Goal: Transaction & Acquisition: Book appointment/travel/reservation

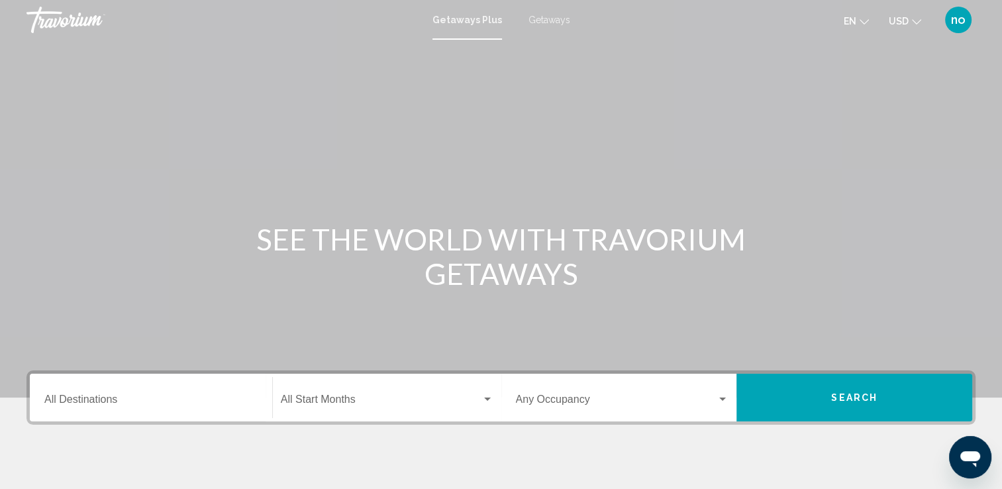
click at [138, 386] on div "Destination All Destinations" at bounding box center [150, 398] width 213 height 42
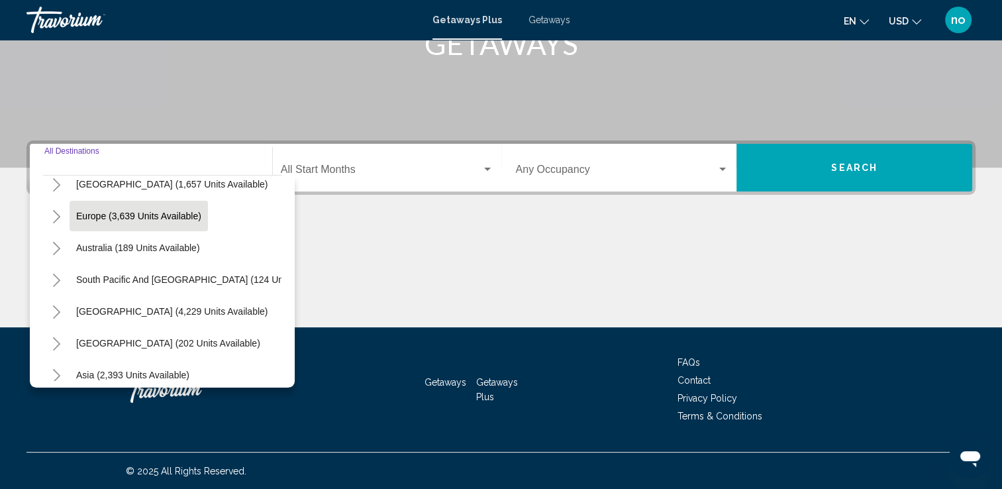
scroll to position [158, 0]
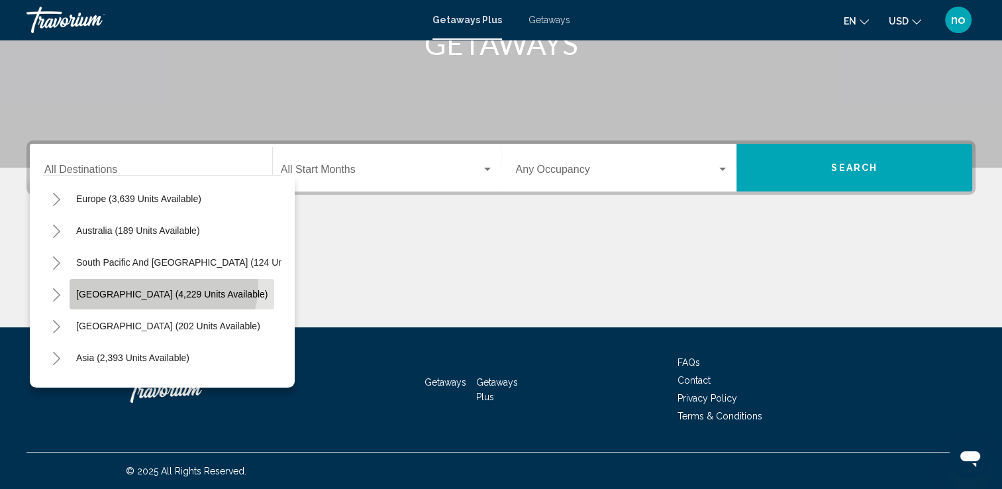
click at [162, 284] on button "[GEOGRAPHIC_DATA] (4,229 units available)" at bounding box center [172, 294] width 205 height 30
type input "**********"
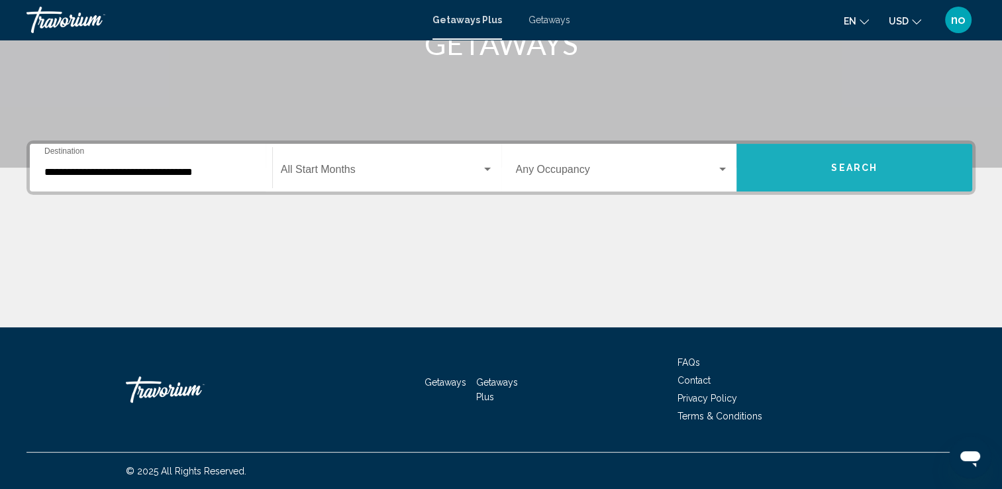
click at [896, 175] on button "Search" at bounding box center [855, 168] width 236 height 48
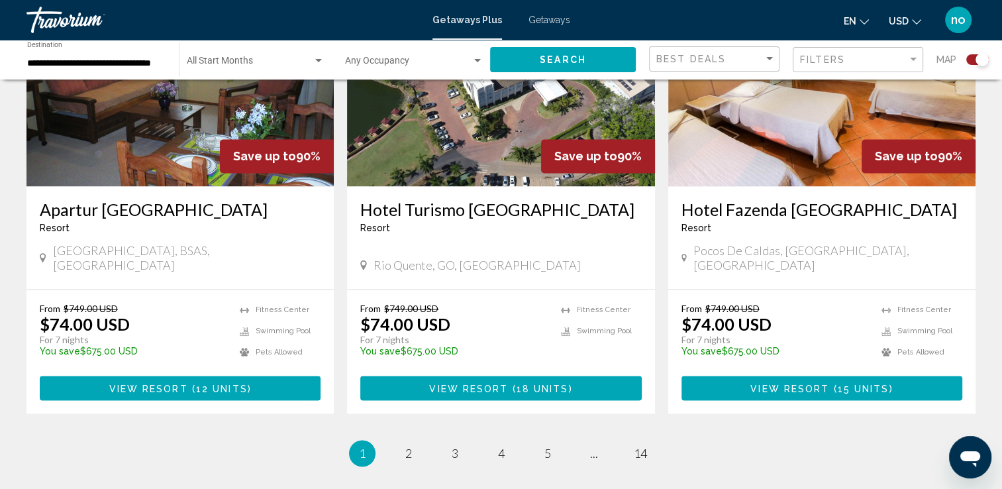
scroll to position [1988, 0]
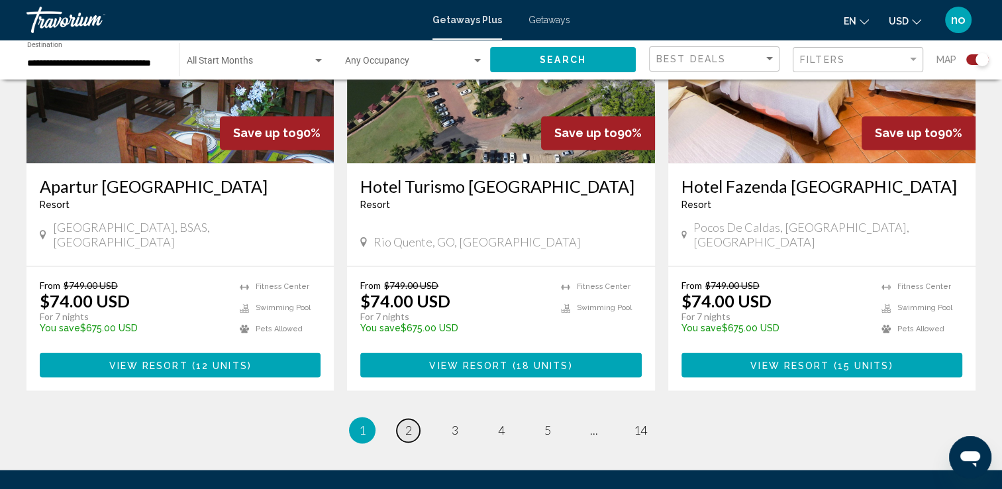
click at [407, 423] on span "2" at bounding box center [408, 430] width 7 height 15
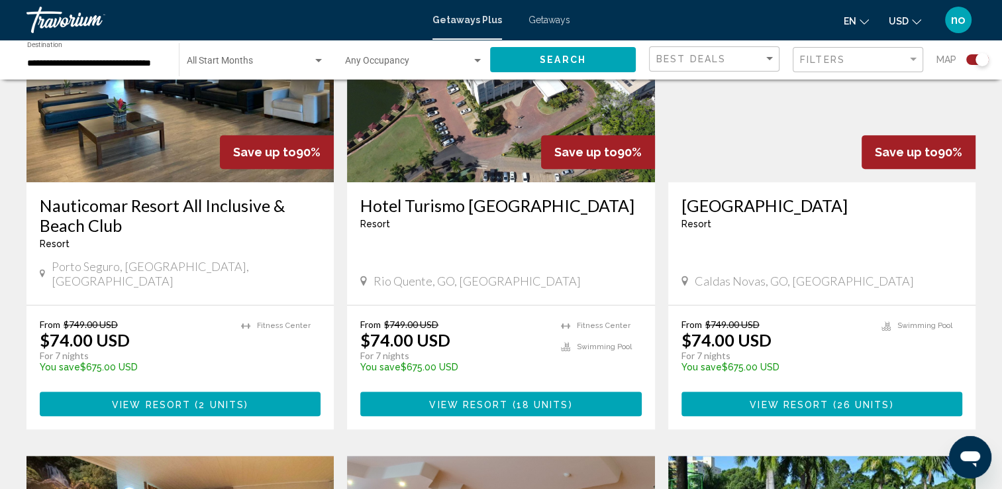
scroll to position [521, 0]
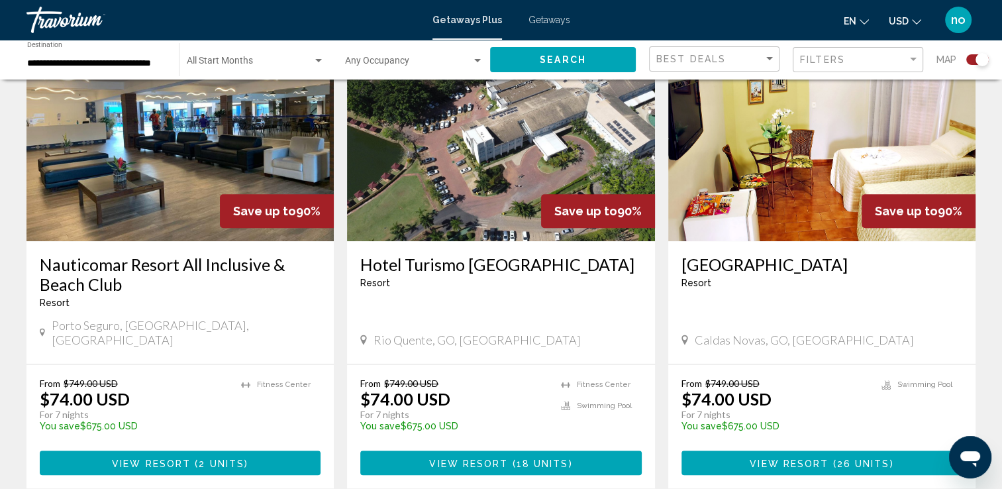
click at [150, 59] on input "**********" at bounding box center [96, 63] width 138 height 11
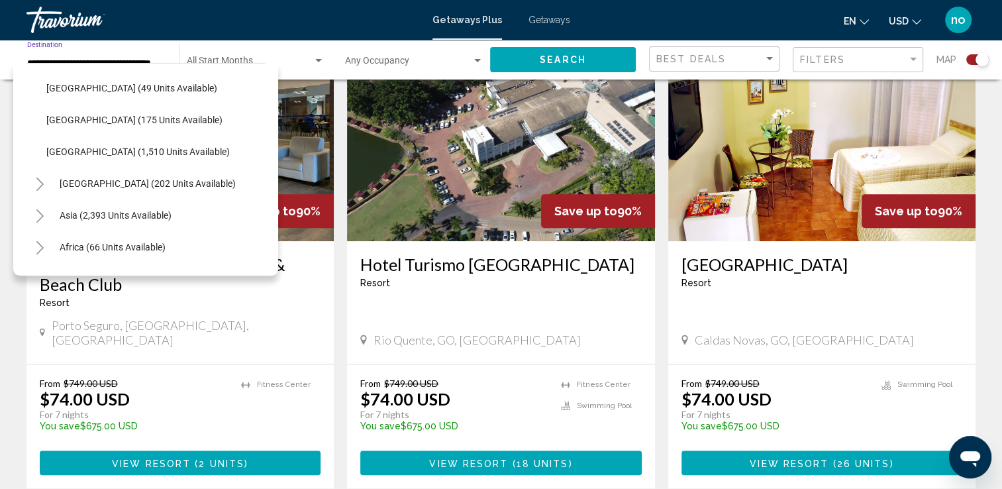
scroll to position [444, 0]
click at [131, 211] on span "Asia (2,393 units available)" at bounding box center [116, 214] width 112 height 11
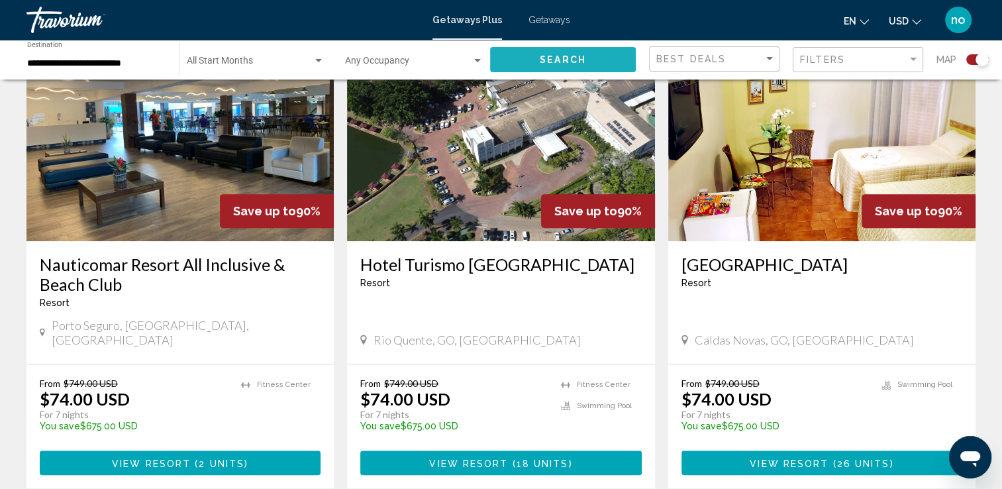
click at [562, 52] on button "Search" at bounding box center [563, 59] width 146 height 25
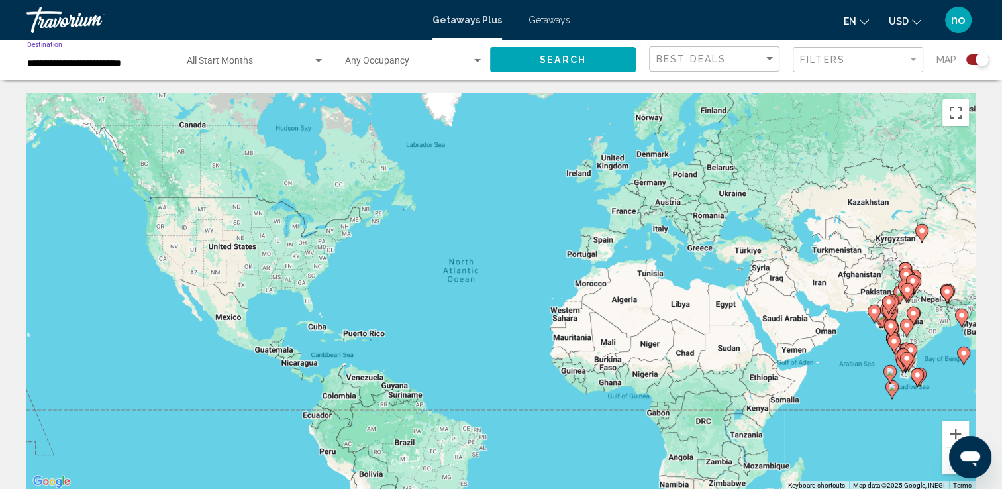
click at [141, 68] on input "**********" at bounding box center [96, 63] width 138 height 11
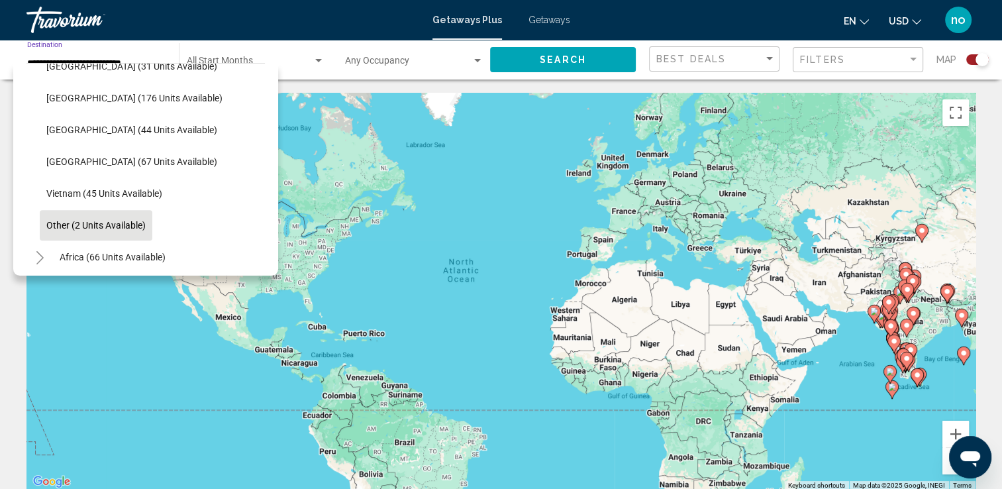
scroll to position [540, 0]
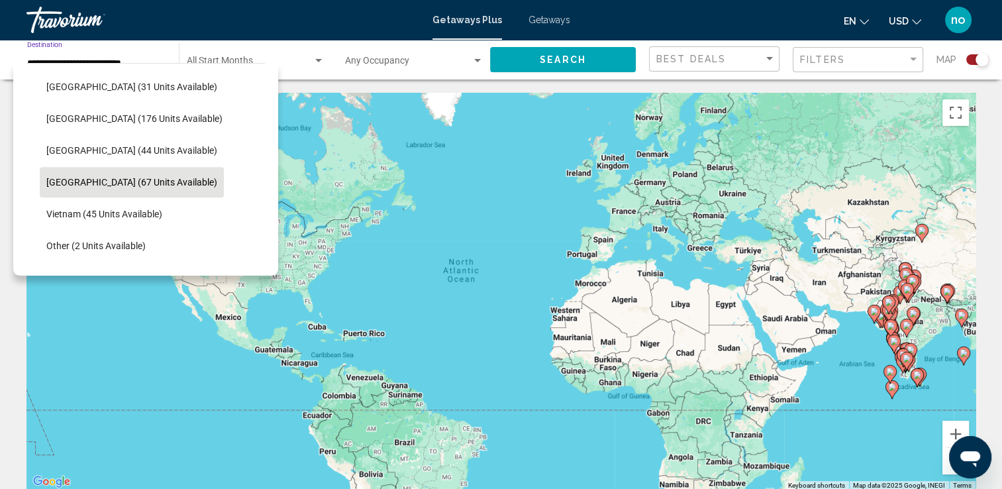
click at [120, 182] on span "[GEOGRAPHIC_DATA] (67 units available)" at bounding box center [131, 182] width 171 height 11
type input "**********"
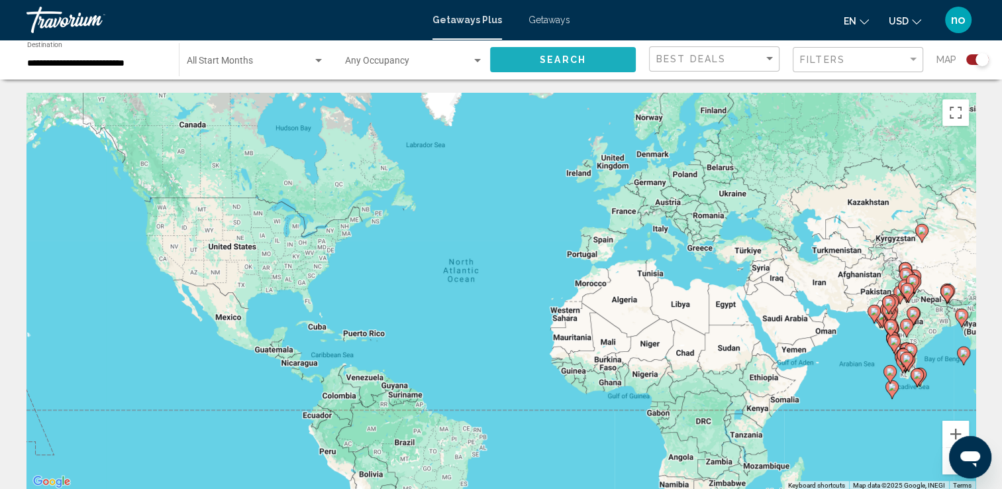
click at [551, 52] on button "Search" at bounding box center [563, 59] width 146 height 25
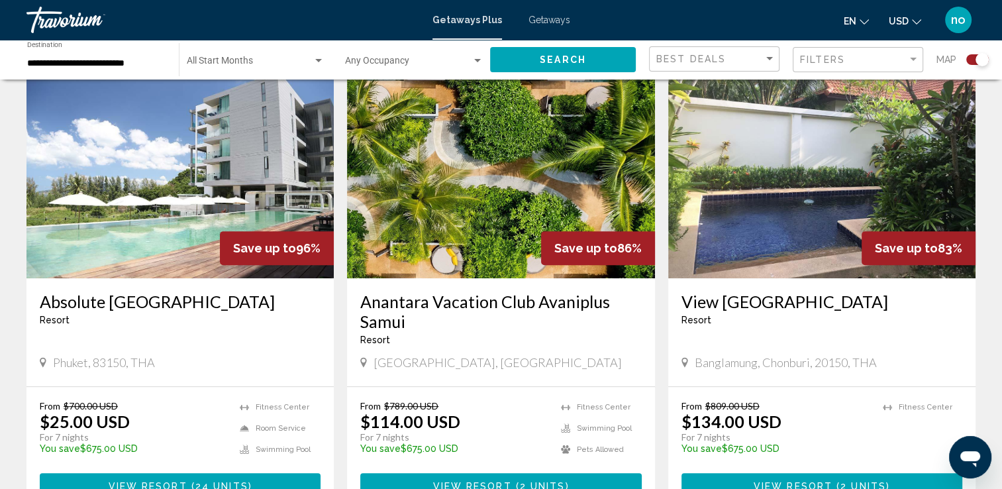
scroll to position [464, 0]
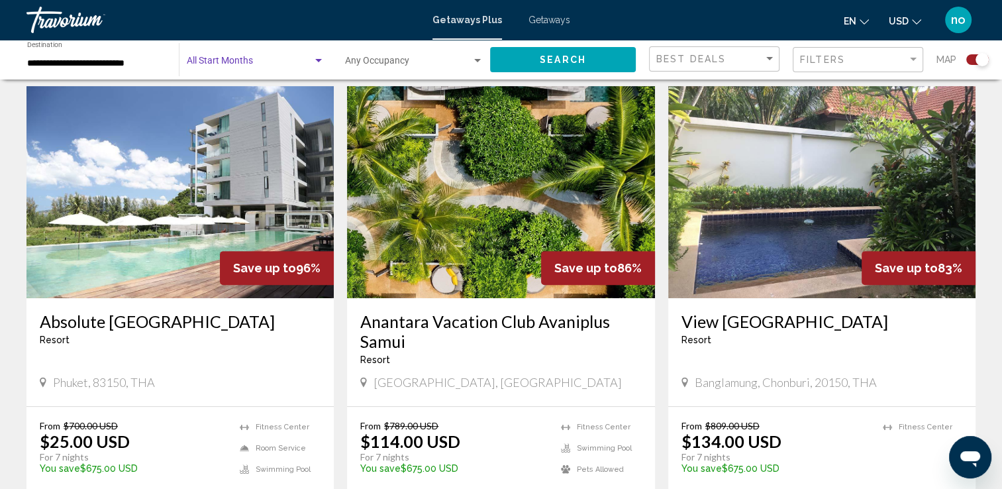
click at [319, 59] on div "Search widget" at bounding box center [318, 60] width 7 height 3
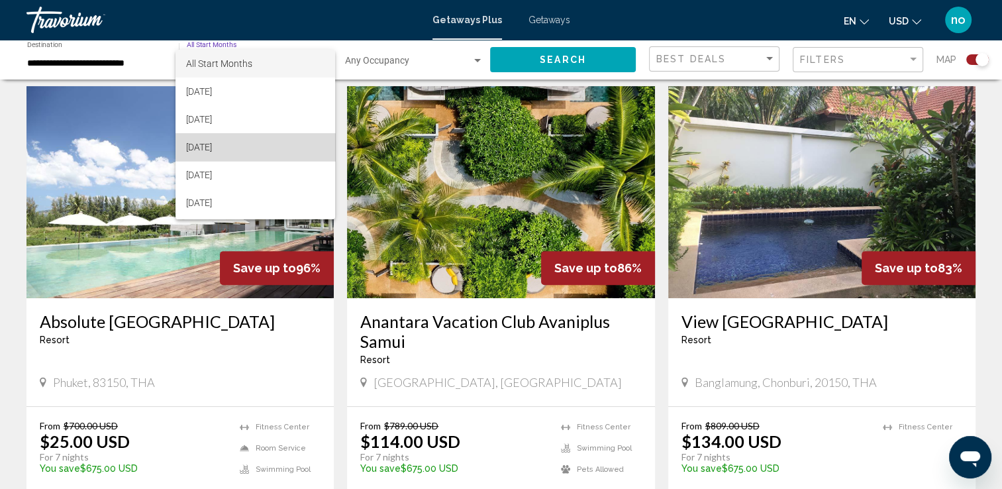
click at [272, 144] on span "[DATE]" at bounding box center [255, 147] width 138 height 28
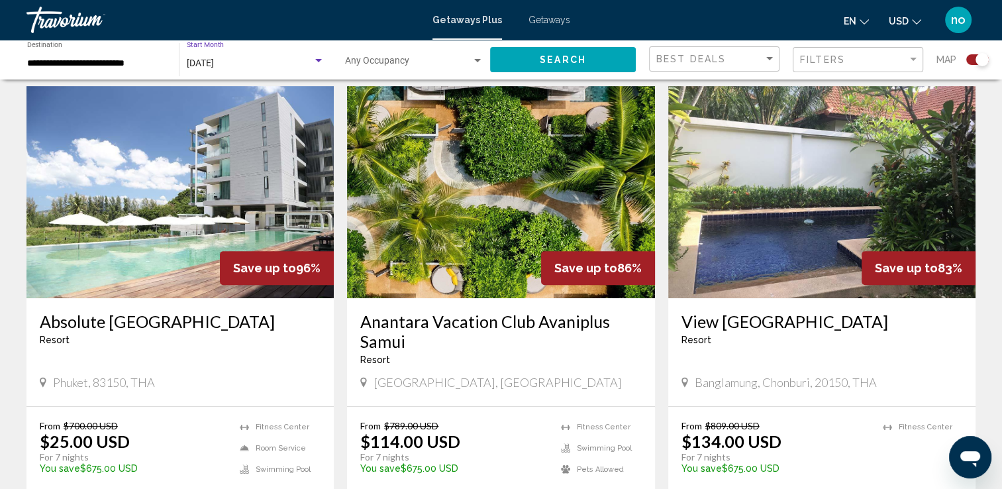
click at [541, 64] on span "Search" at bounding box center [563, 60] width 46 height 11
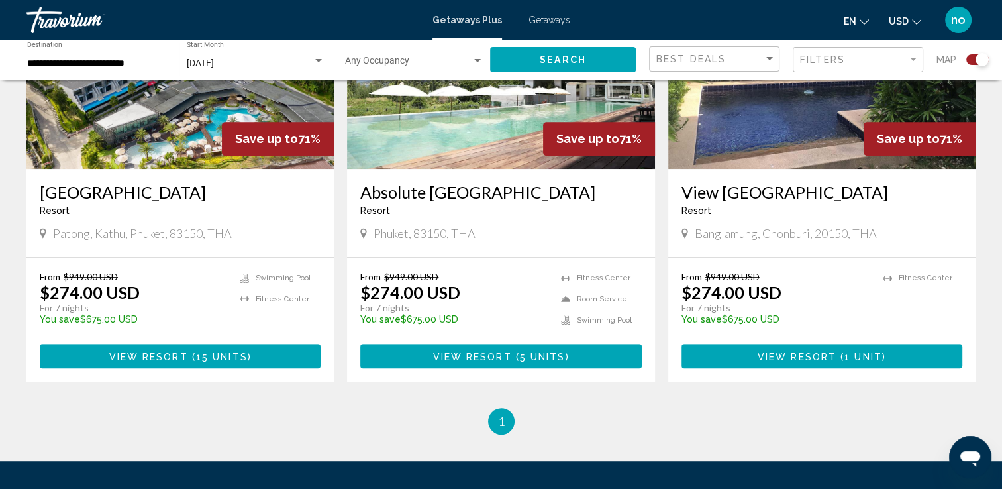
scroll to position [464, 0]
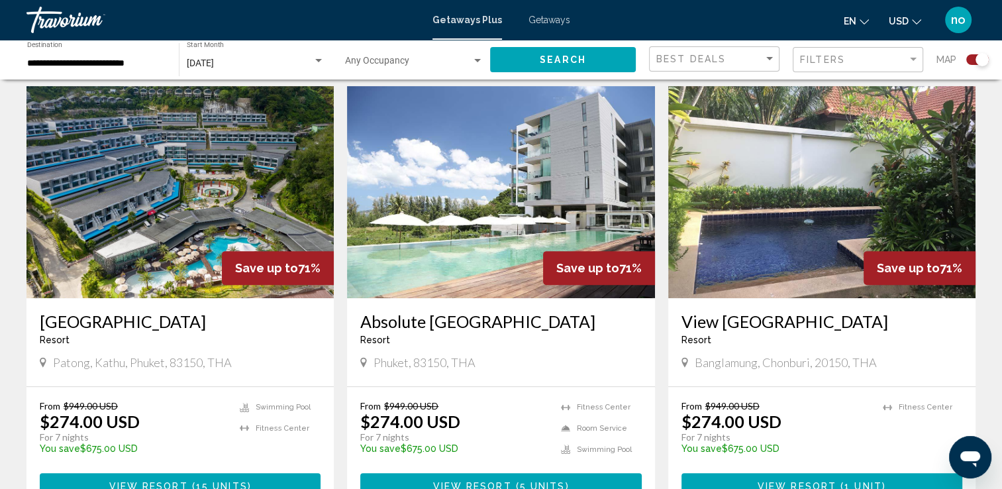
click at [85, 221] on img "Main content" at bounding box center [180, 192] width 307 height 212
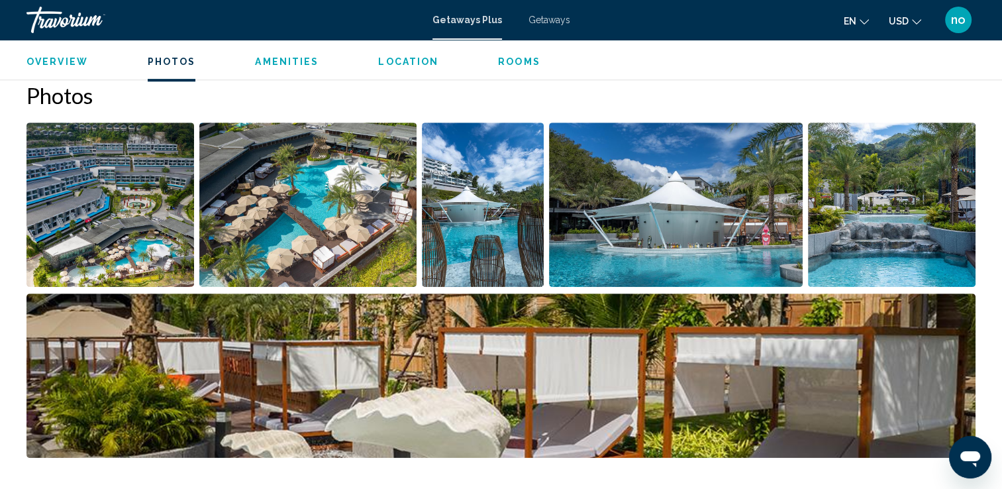
scroll to position [596, 0]
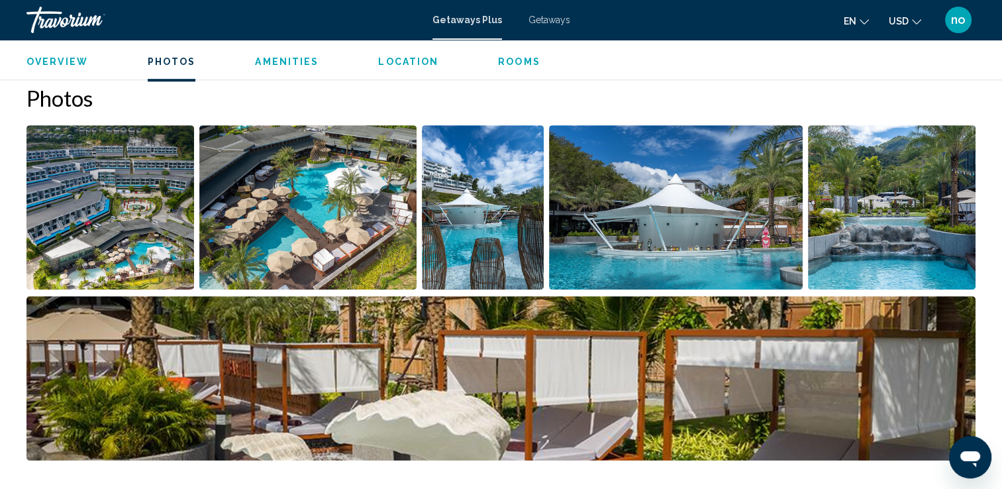
click at [245, 213] on img "Open full-screen image slider" at bounding box center [307, 207] width 217 height 164
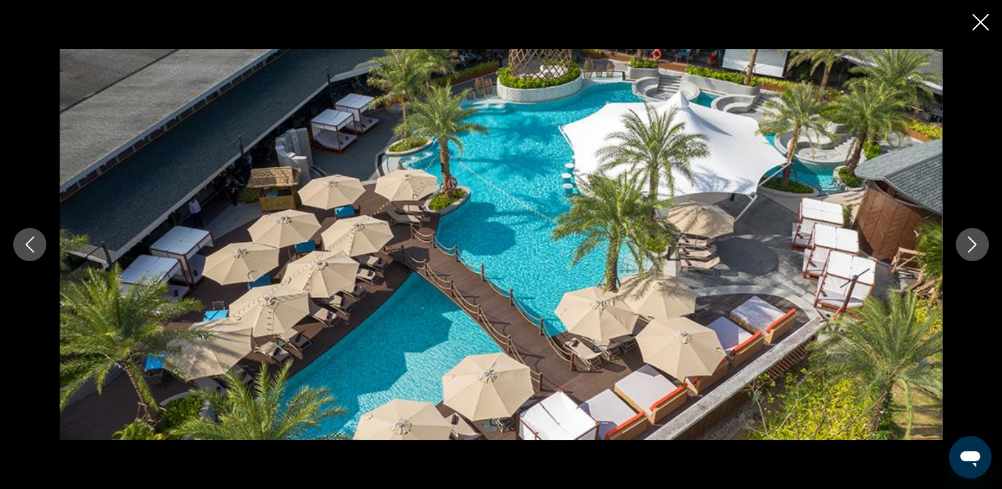
click at [982, 248] on button "Next image" at bounding box center [972, 244] width 33 height 33
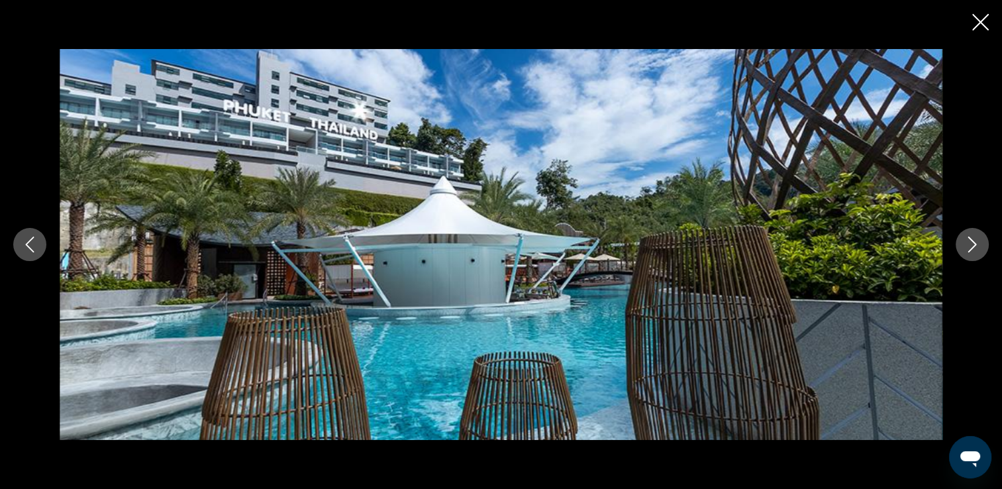
click at [981, 252] on button "Next image" at bounding box center [972, 244] width 33 height 33
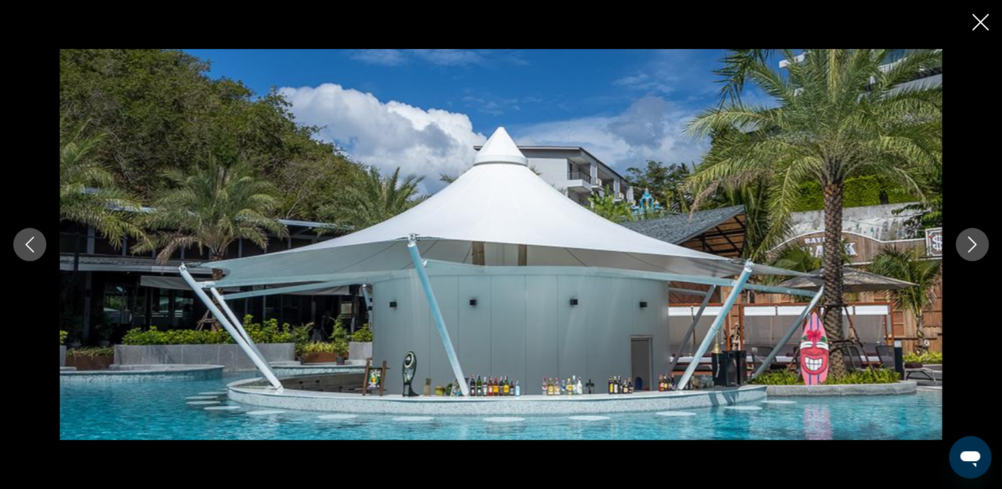
click at [981, 252] on button "Next image" at bounding box center [972, 244] width 33 height 33
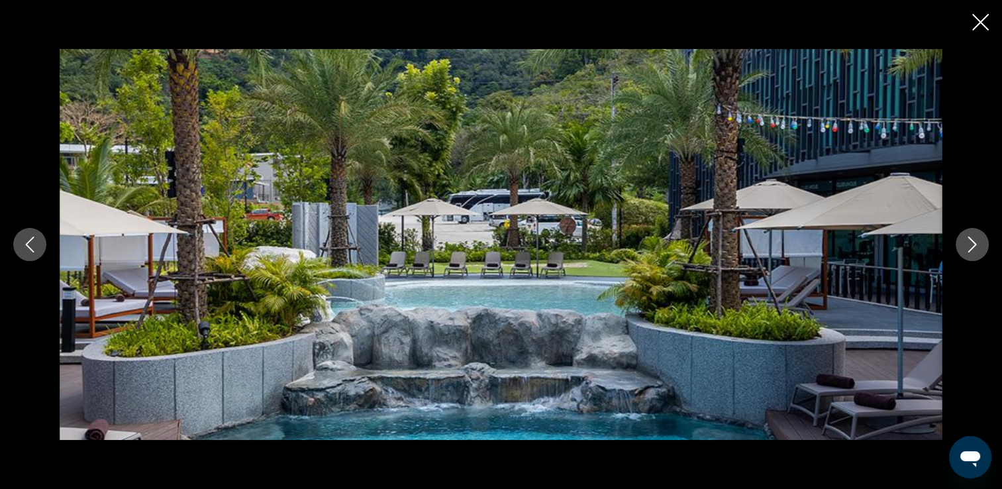
click at [981, 252] on button "Next image" at bounding box center [972, 244] width 33 height 33
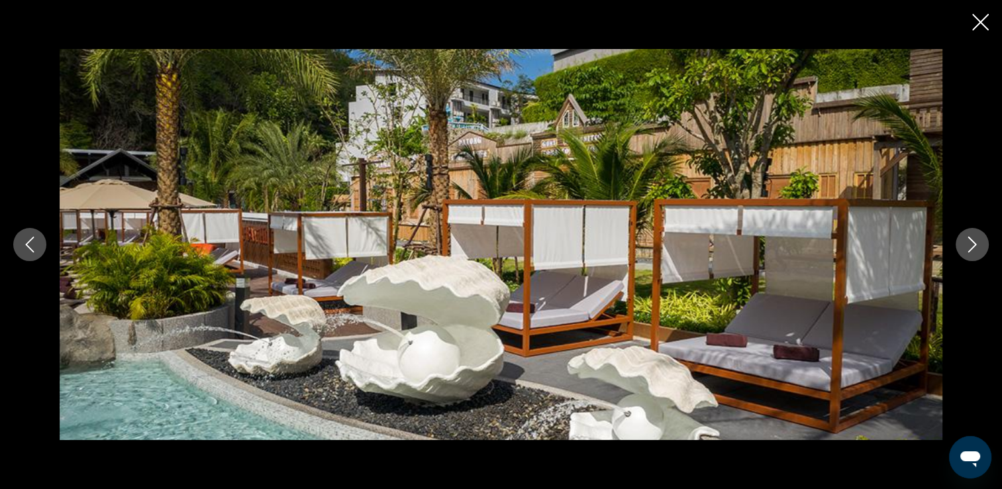
click at [981, 252] on button "Next image" at bounding box center [972, 244] width 33 height 33
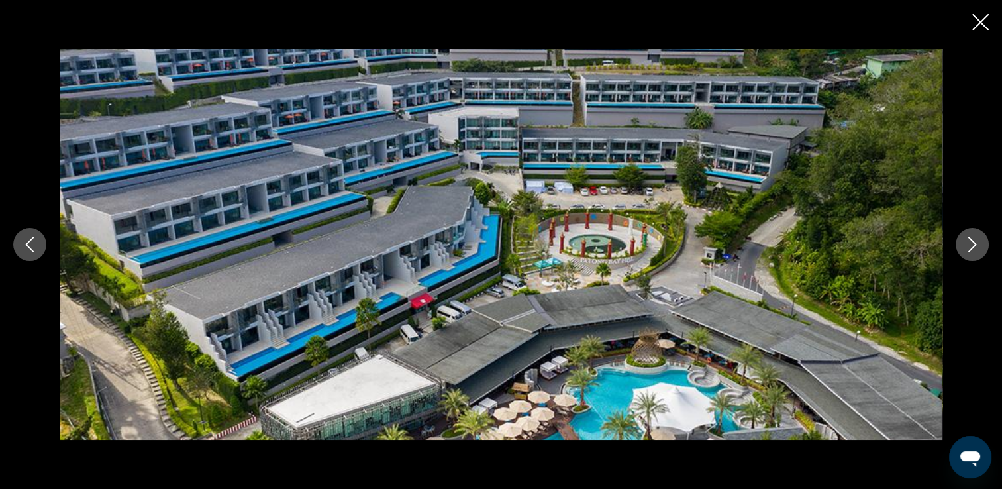
click at [979, 28] on icon "Close slideshow" at bounding box center [981, 22] width 17 height 17
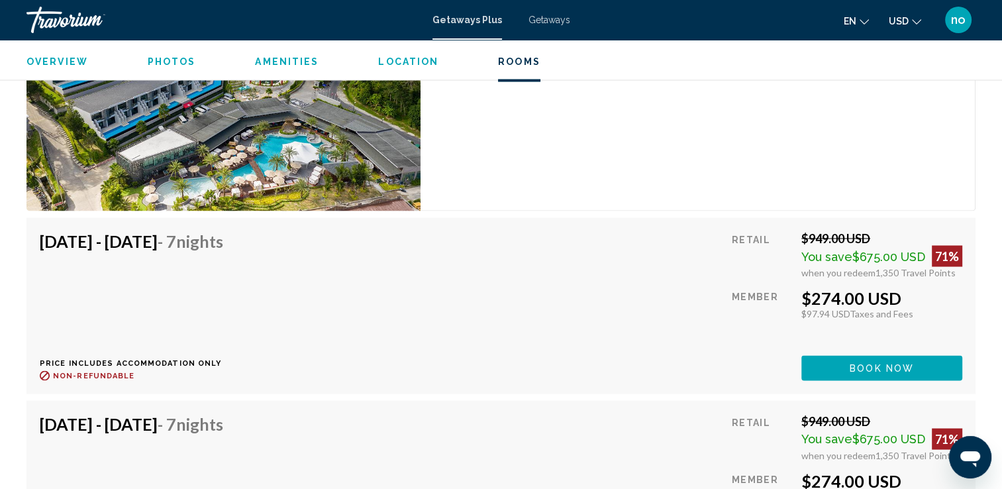
scroll to position [2253, 0]
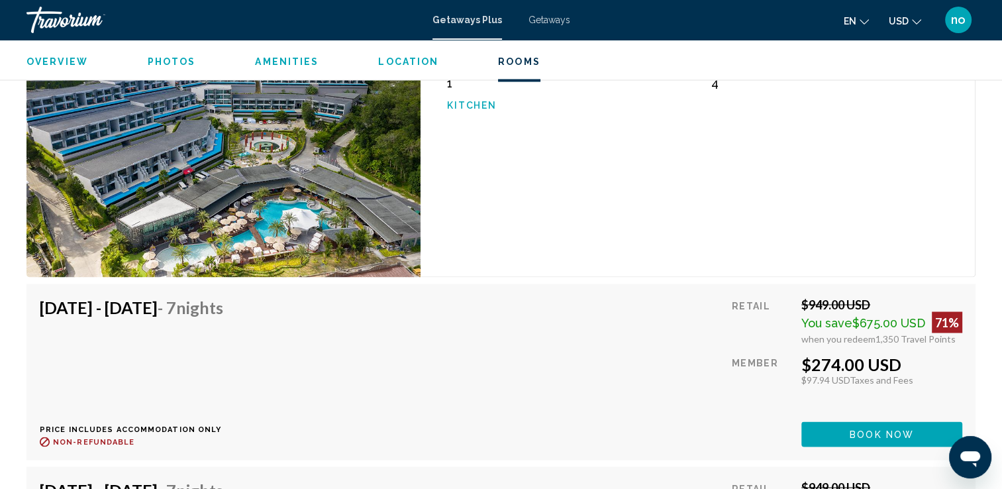
click at [539, 17] on span "Getaways" at bounding box center [550, 20] width 42 height 11
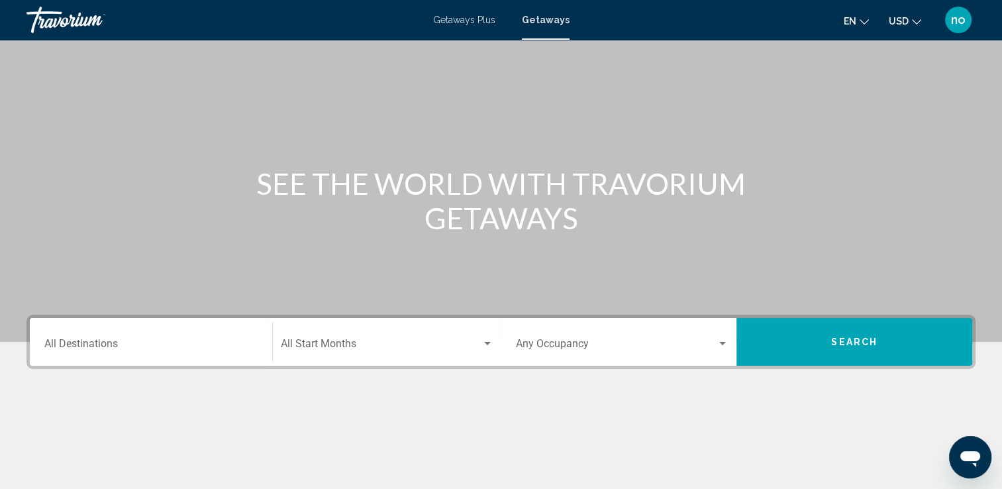
scroll to position [133, 0]
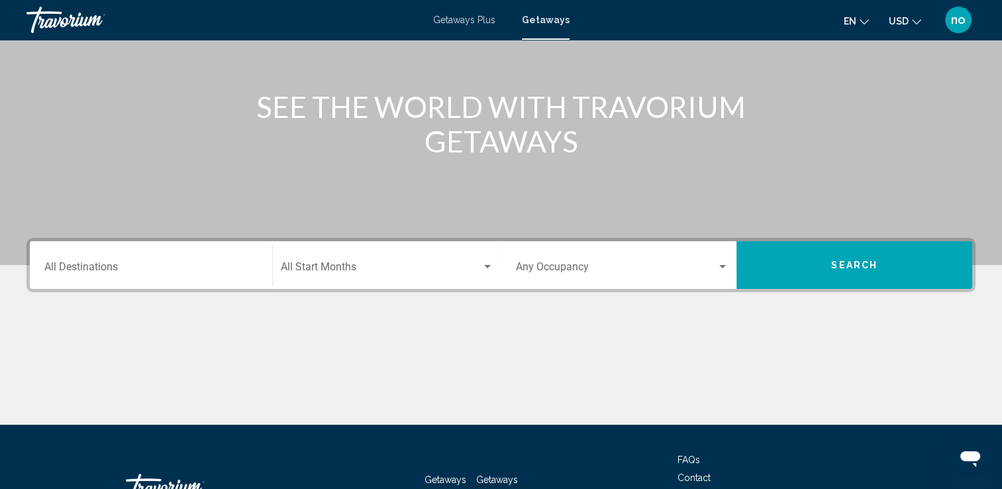
click at [170, 250] on div "Destination All Destinations" at bounding box center [150, 265] width 213 height 42
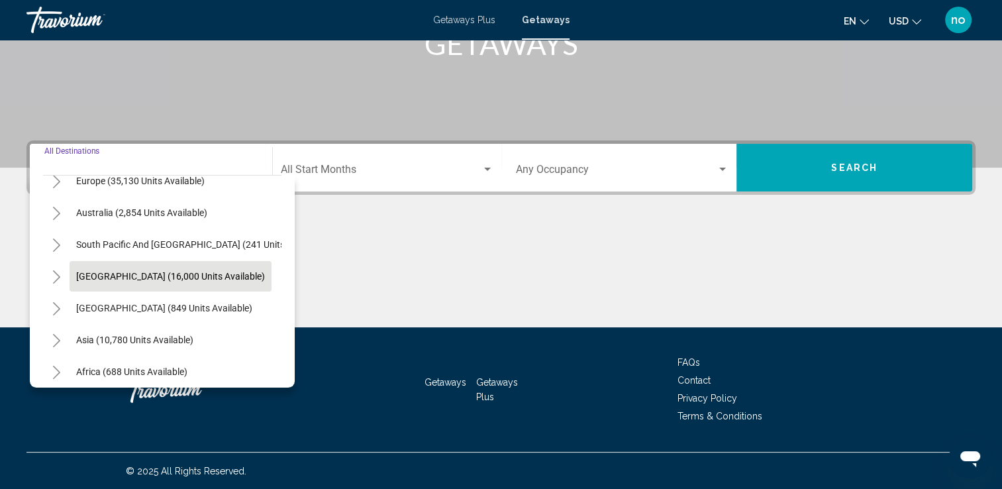
scroll to position [199, 0]
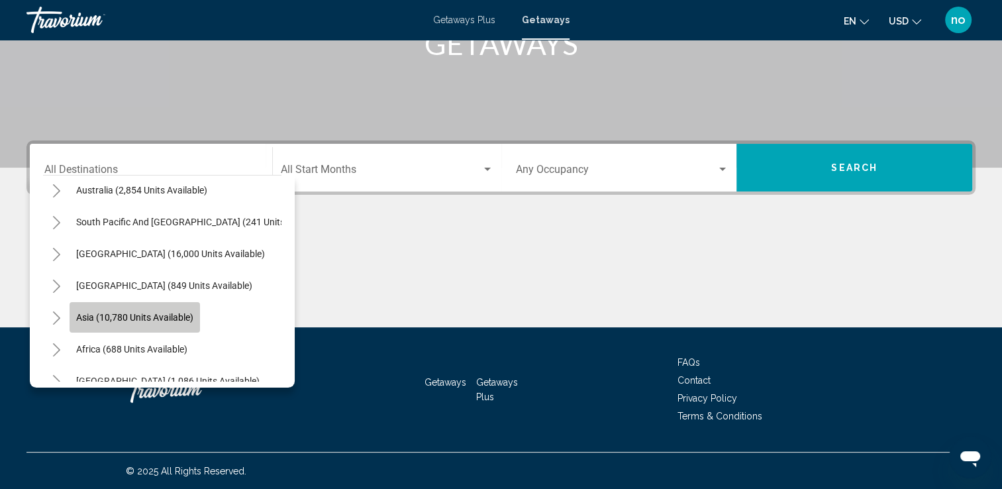
click at [152, 315] on span "Asia (10,780 units available)" at bounding box center [134, 317] width 117 height 11
type input "**********"
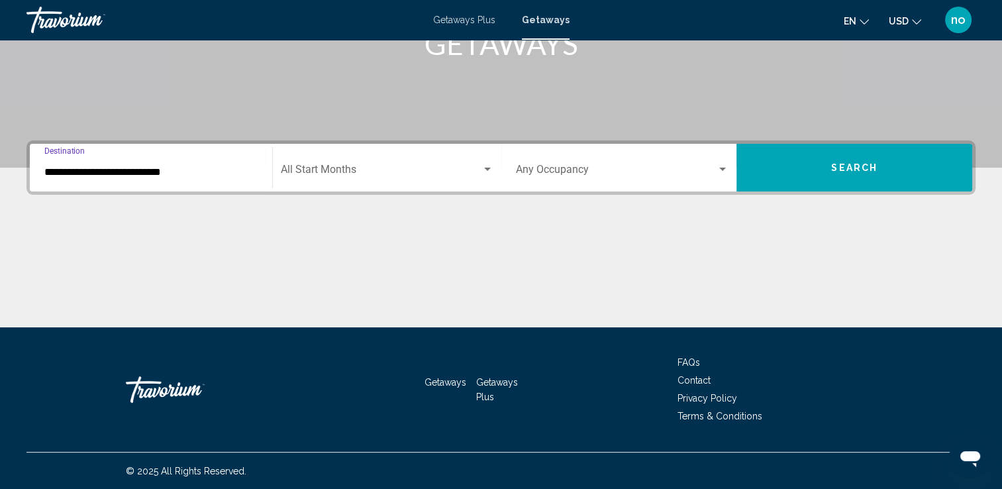
click at [384, 167] on span "Search widget" at bounding box center [381, 172] width 201 height 12
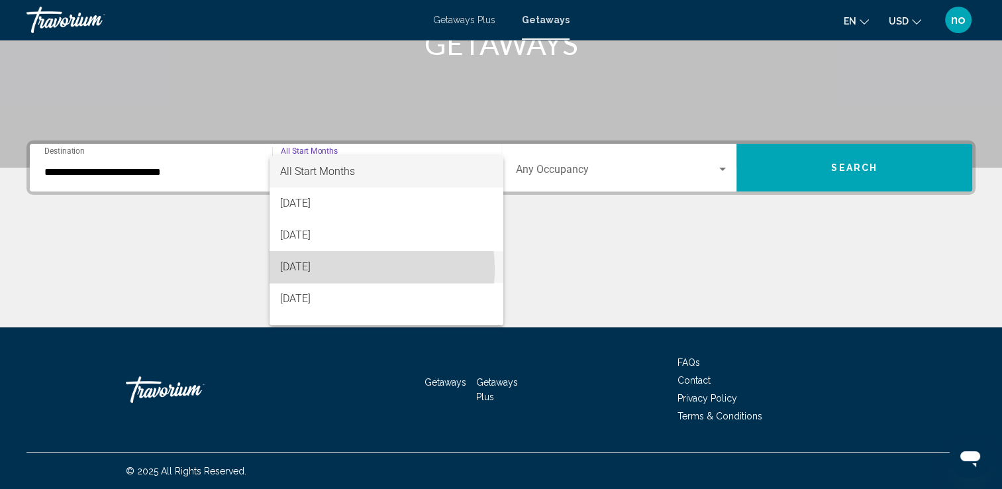
click at [335, 269] on span "[DATE]" at bounding box center [386, 267] width 213 height 32
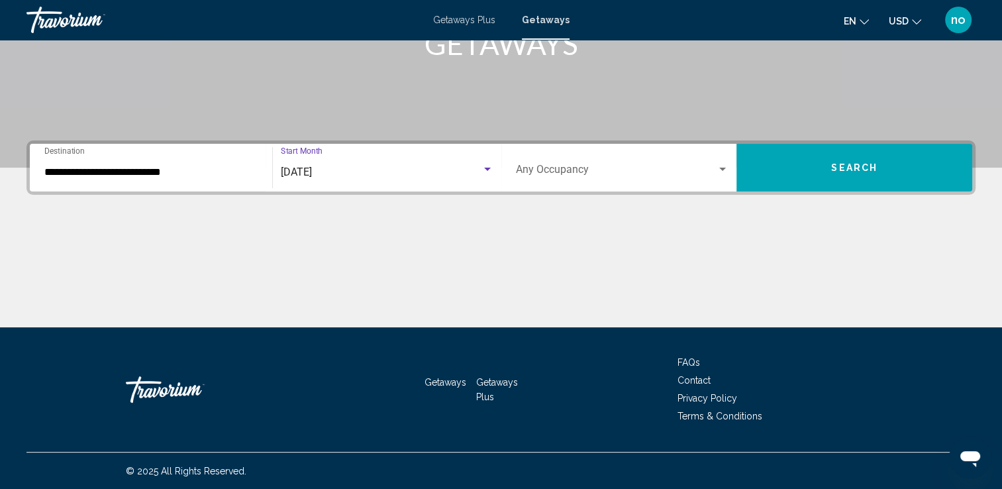
click at [781, 166] on button "Search" at bounding box center [855, 168] width 236 height 48
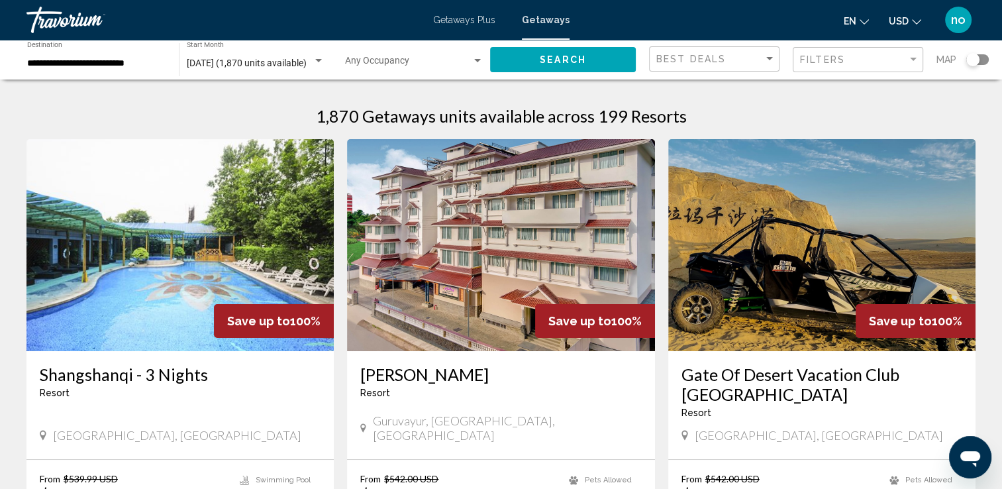
click at [130, 64] on input "**********" at bounding box center [96, 63] width 138 height 11
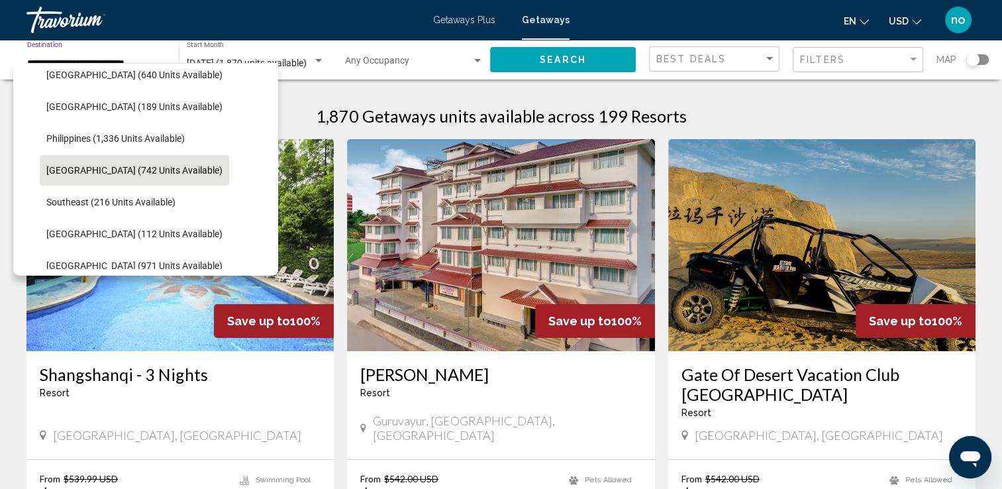
scroll to position [574, 0]
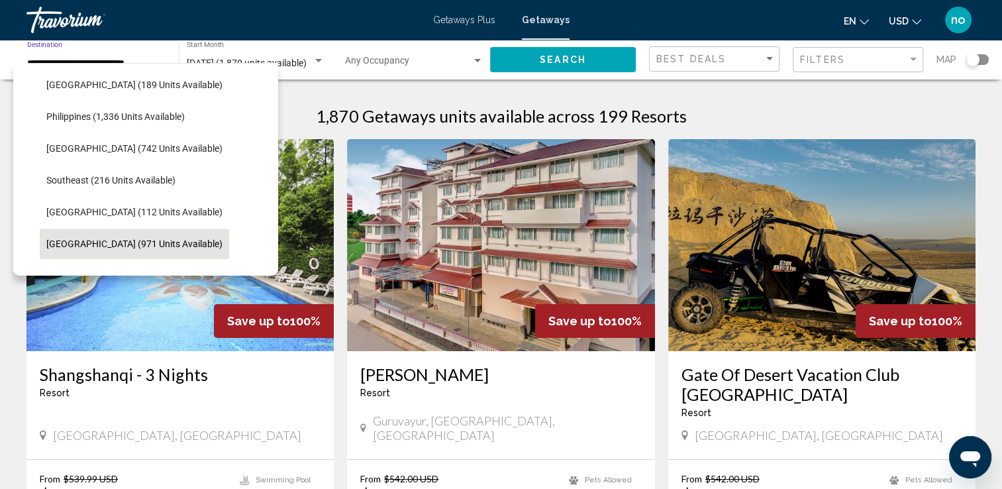
click at [119, 243] on span "[GEOGRAPHIC_DATA] (971 units available)" at bounding box center [134, 244] width 176 height 11
type input "**********"
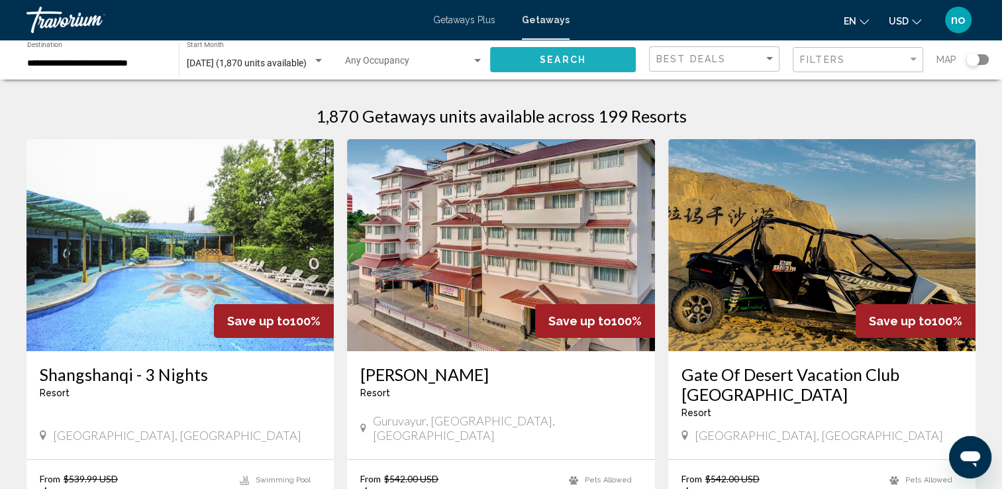
click at [543, 48] on button "Search" at bounding box center [563, 59] width 146 height 25
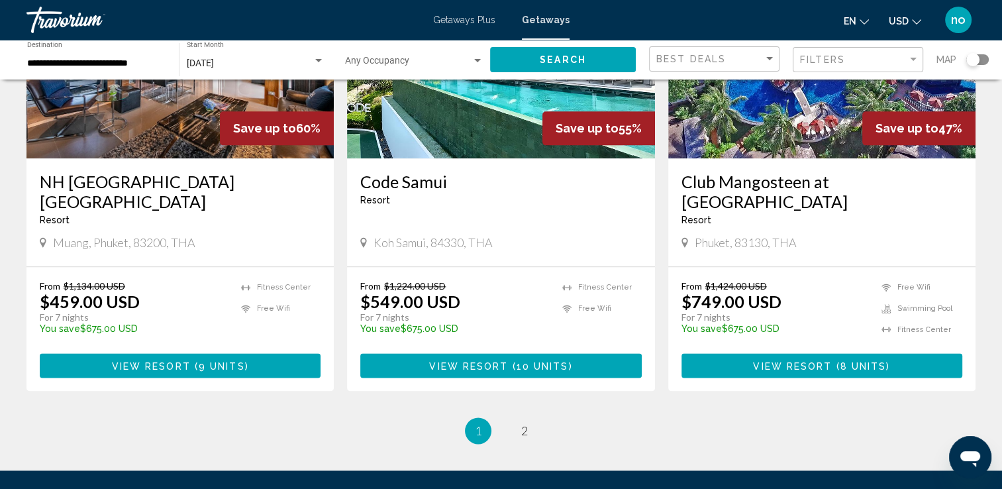
scroll to position [1590, 0]
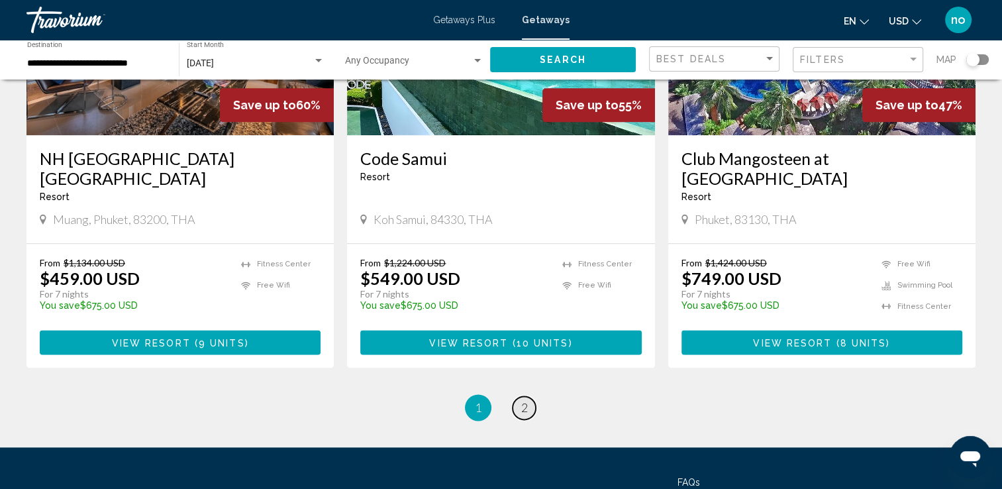
click at [519, 402] on link "page 2" at bounding box center [524, 407] width 23 height 23
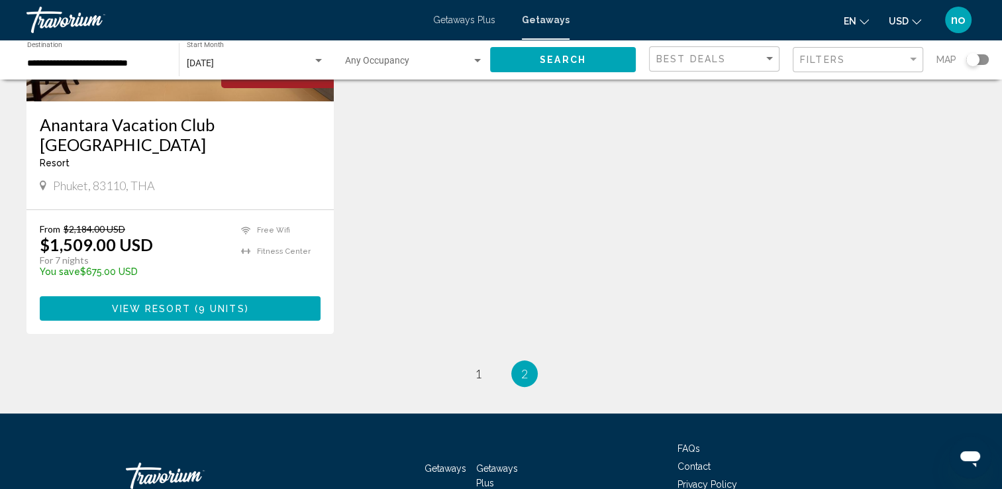
scroll to position [265, 0]
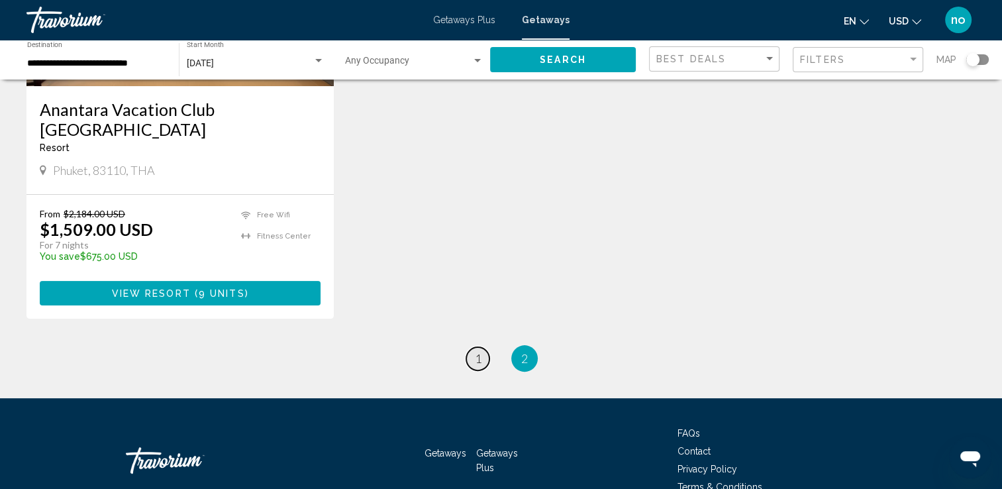
click at [485, 353] on link "page 1" at bounding box center [477, 358] width 23 height 23
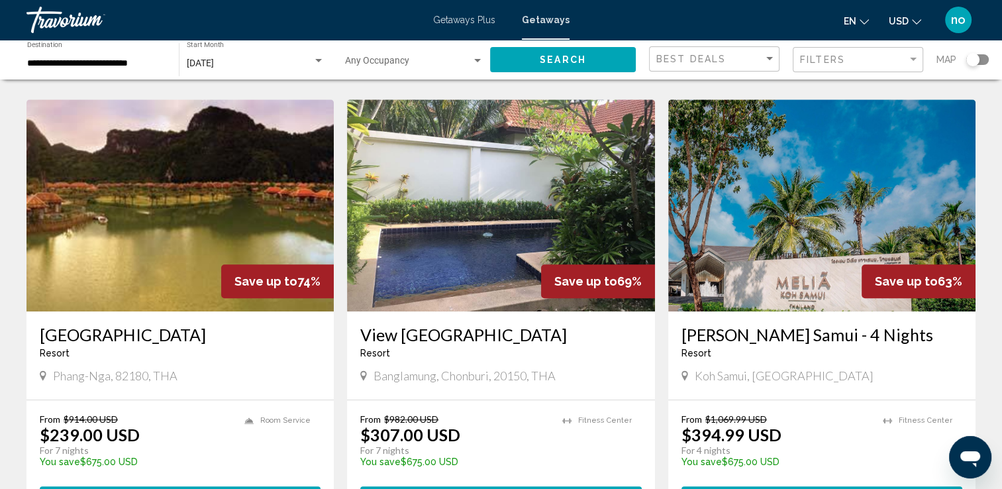
scroll to position [994, 0]
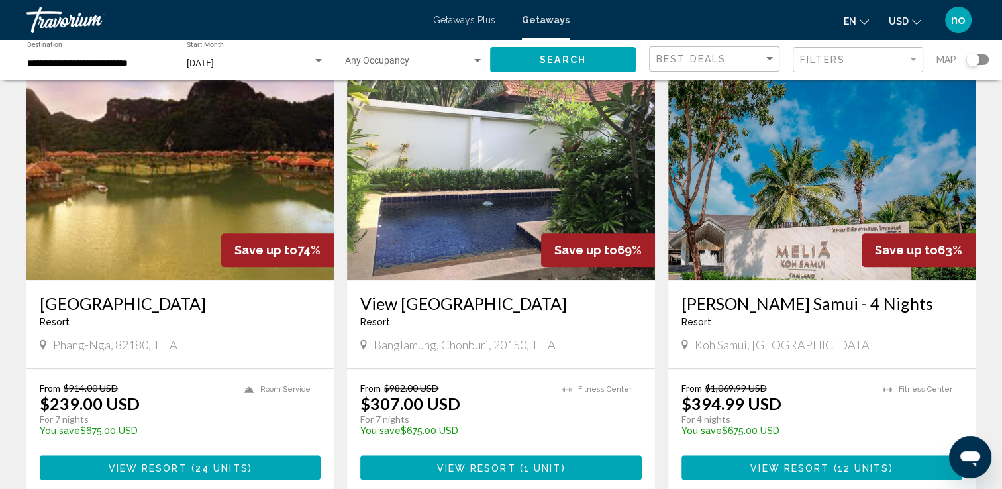
click at [197, 224] on img "Main content" at bounding box center [180, 174] width 307 height 212
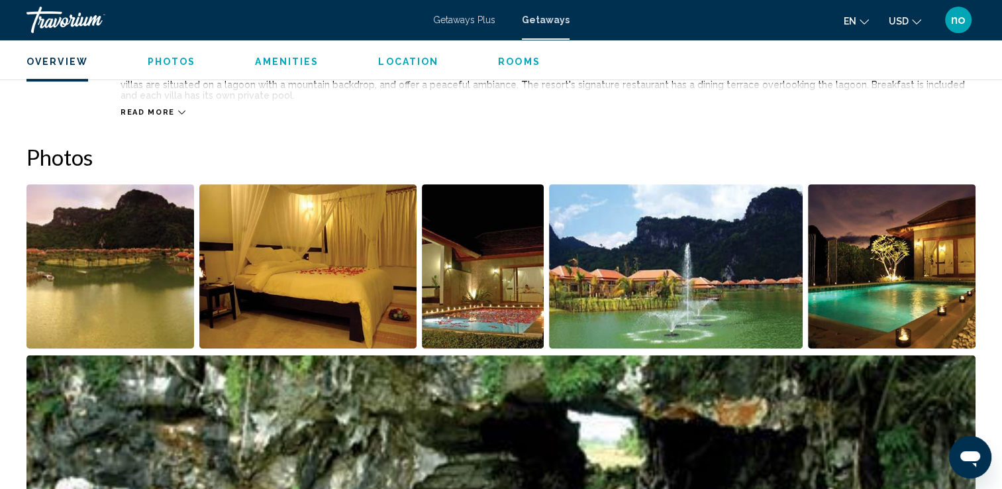
scroll to position [530, 0]
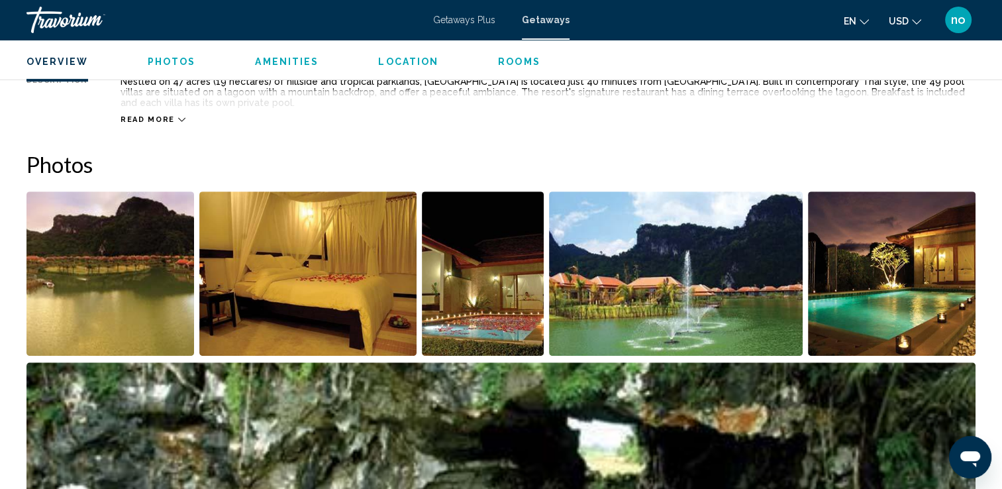
click at [753, 309] on img "Open full-screen image slider" at bounding box center [676, 273] width 254 height 164
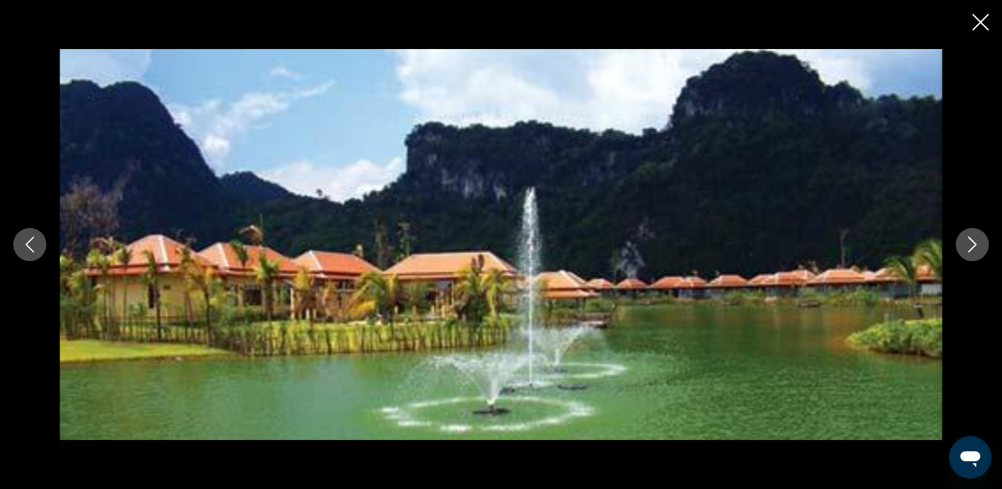
click at [969, 233] on button "Next image" at bounding box center [972, 244] width 33 height 33
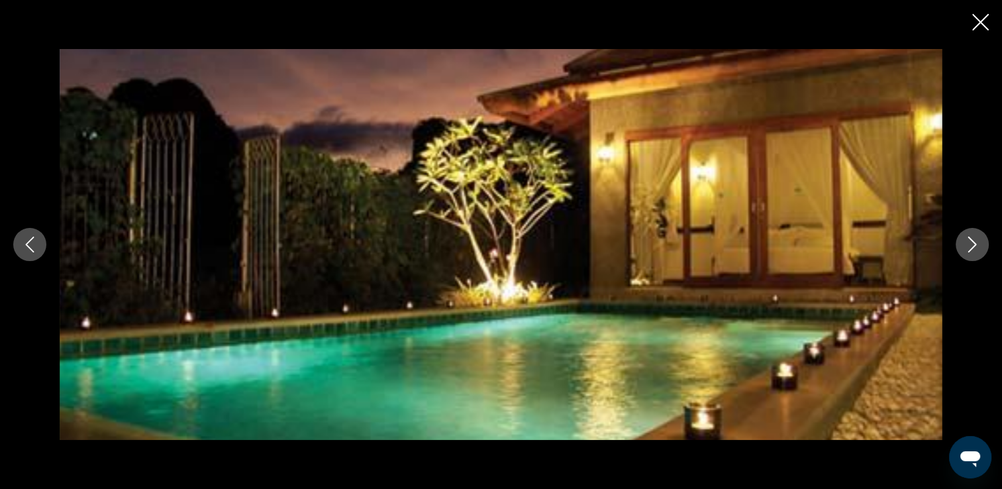
click at [969, 233] on button "Next image" at bounding box center [972, 244] width 33 height 33
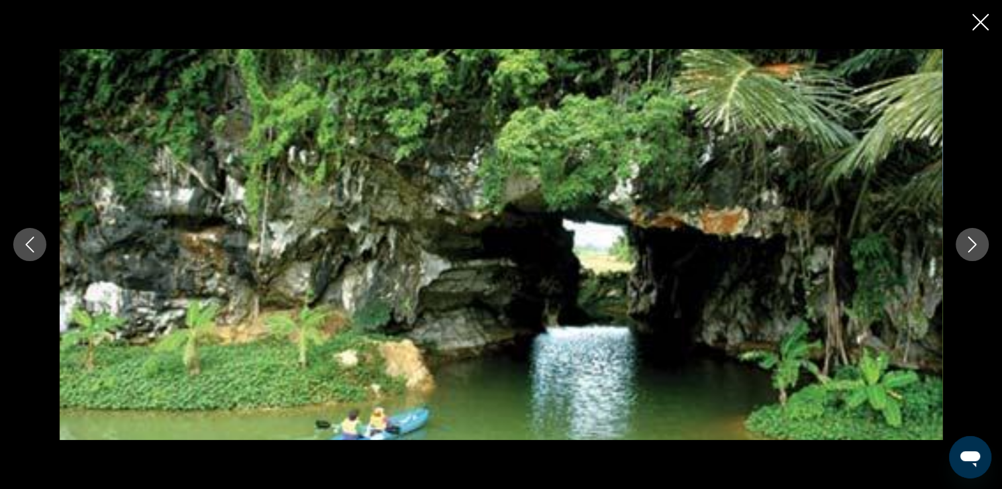
click at [969, 233] on button "Next image" at bounding box center [972, 244] width 33 height 33
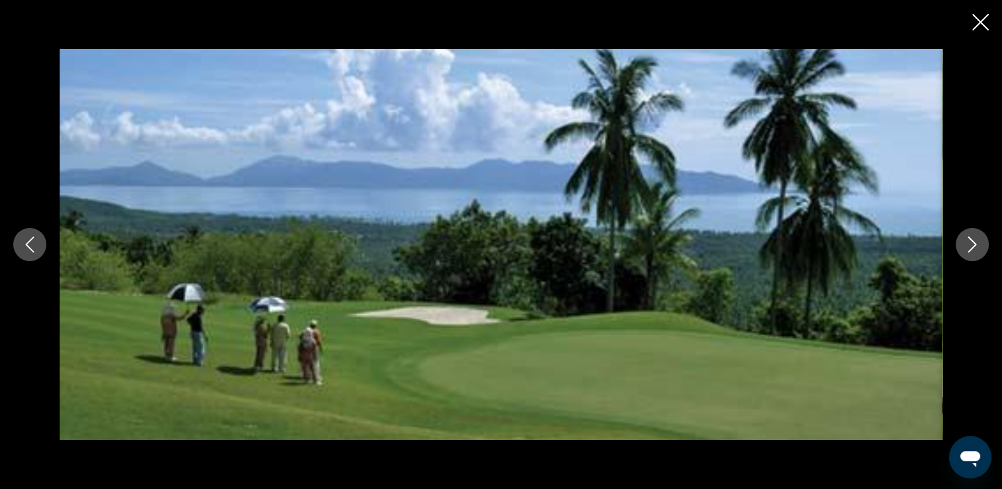
click at [969, 233] on button "Next image" at bounding box center [972, 244] width 33 height 33
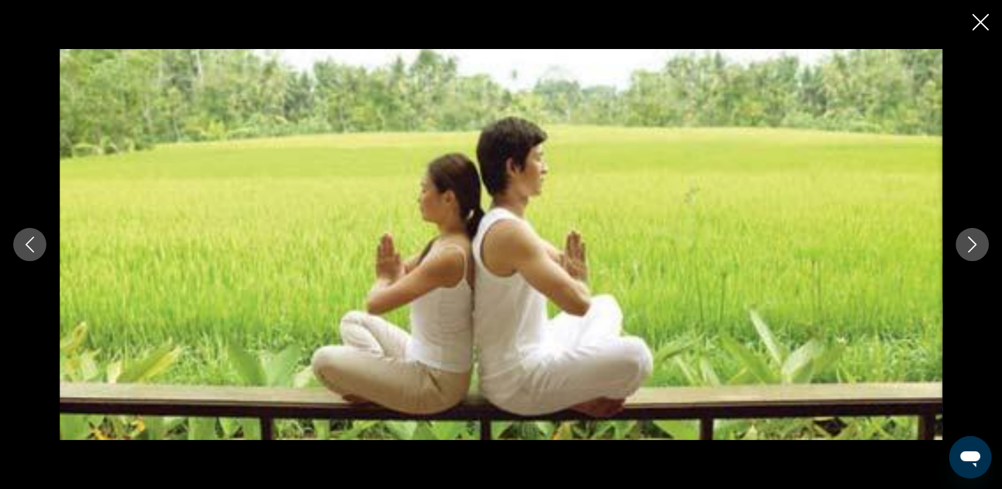
click at [969, 234] on button "Next image" at bounding box center [972, 244] width 33 height 33
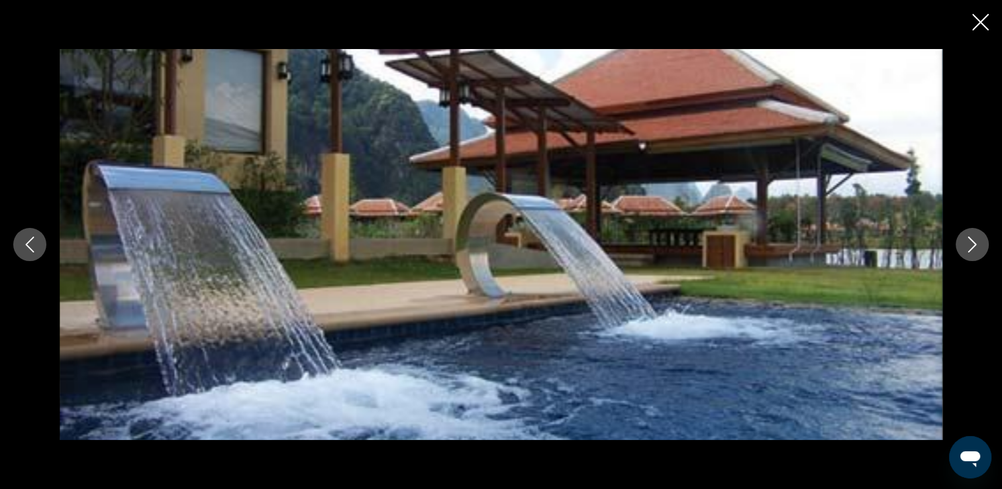
click at [969, 234] on button "Next image" at bounding box center [972, 244] width 33 height 33
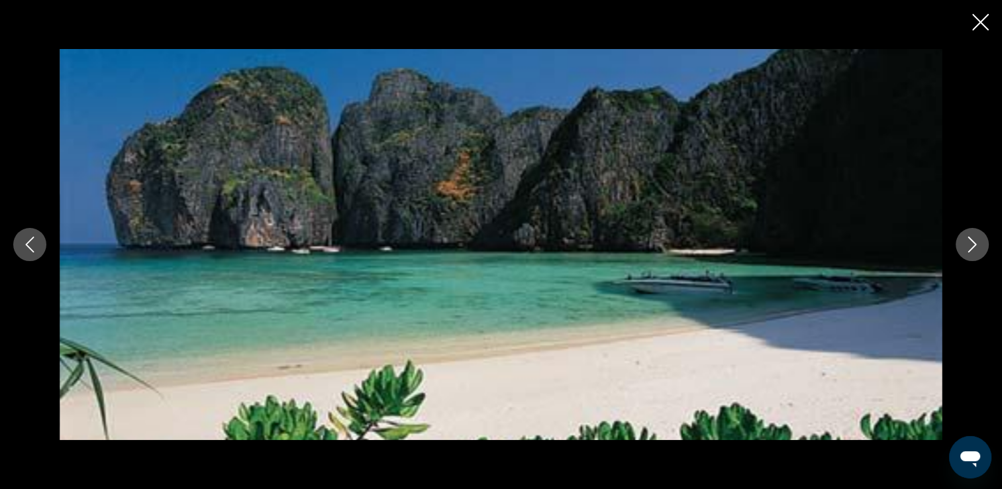
click at [969, 234] on button "Next image" at bounding box center [972, 244] width 33 height 33
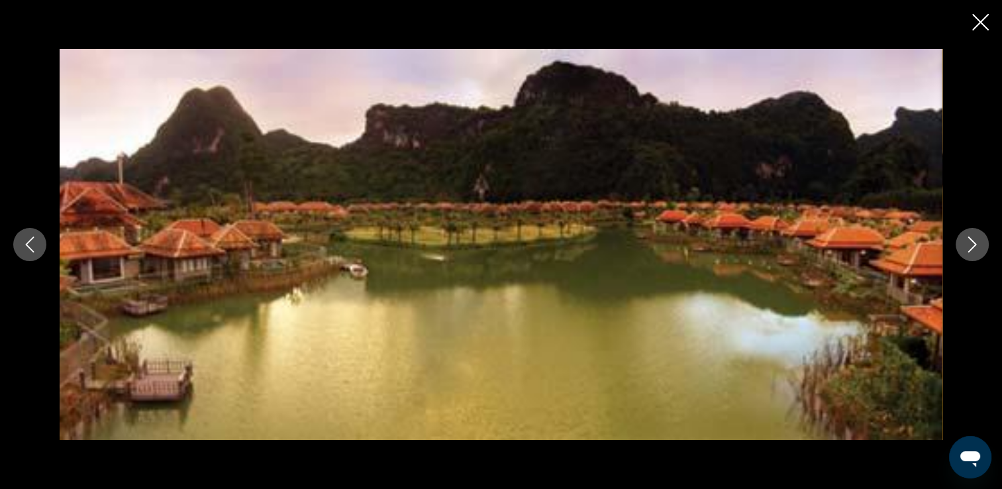
click at [986, 27] on icon "Close slideshow" at bounding box center [981, 22] width 17 height 17
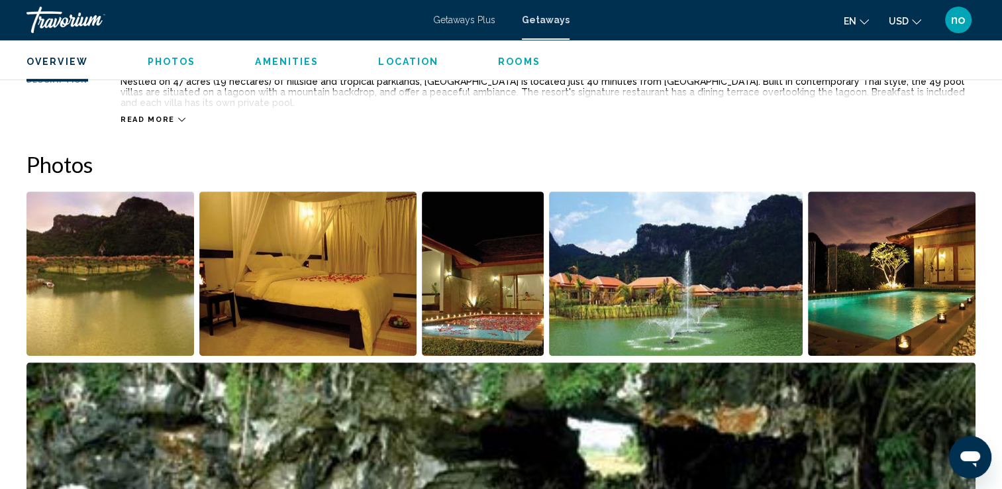
click at [167, 121] on span "Read more" at bounding box center [148, 119] width 54 height 9
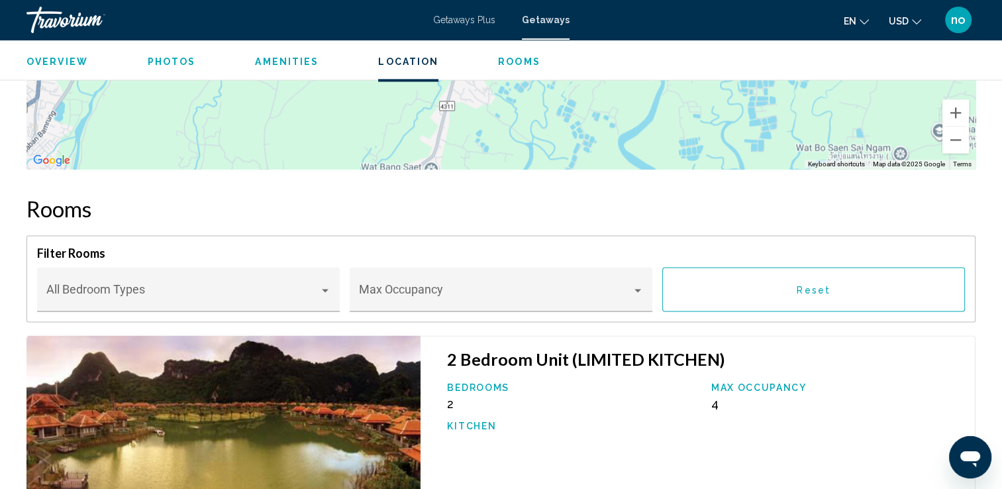
scroll to position [1855, 0]
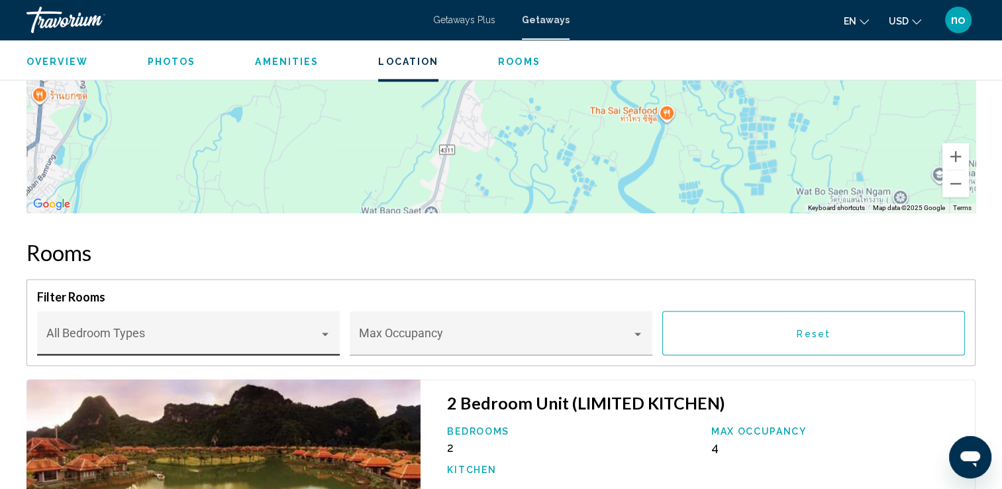
click at [231, 320] on div "Bedroom Types All Bedroom Types" at bounding box center [188, 337] width 285 height 35
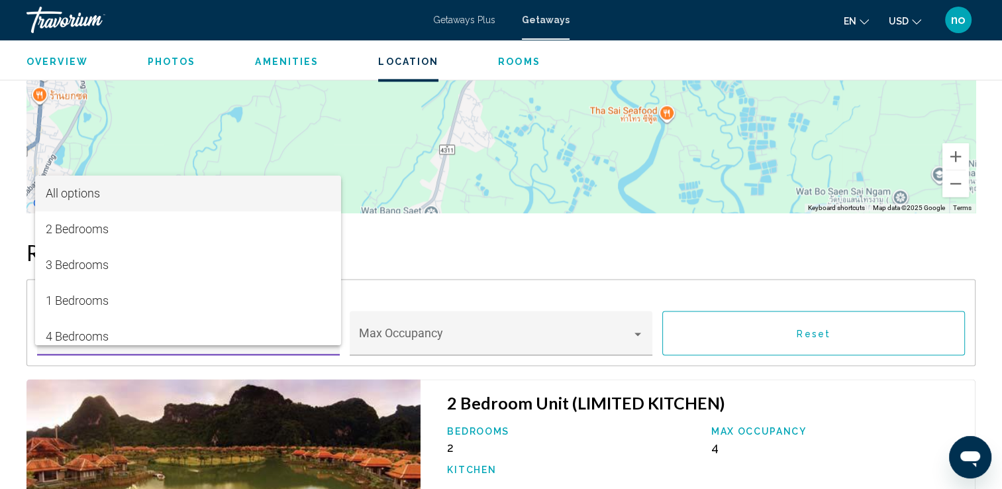
click at [456, 289] on div at bounding box center [501, 244] width 1002 height 489
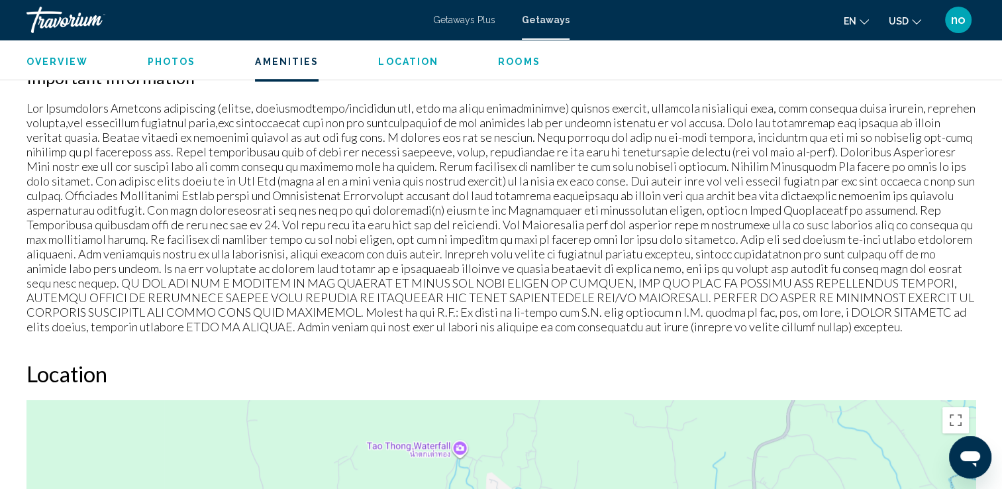
scroll to position [1259, 0]
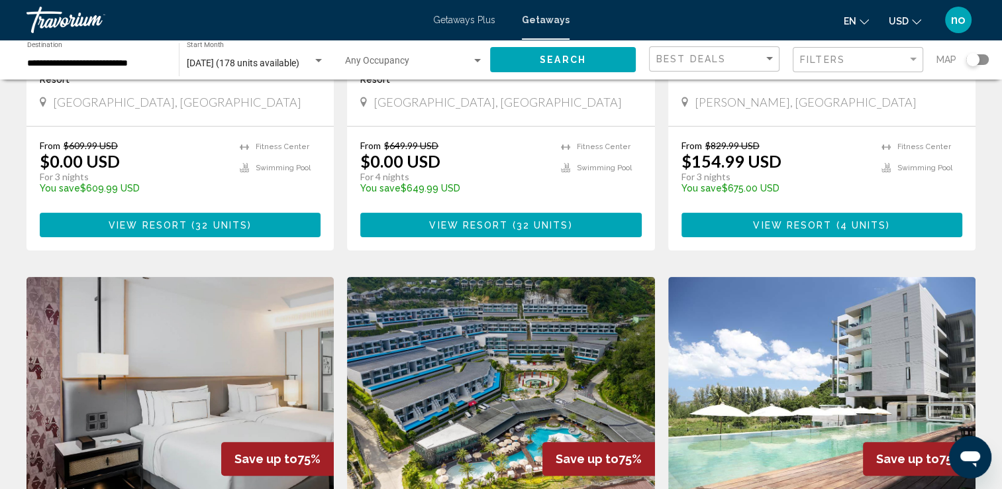
scroll to position [331, 0]
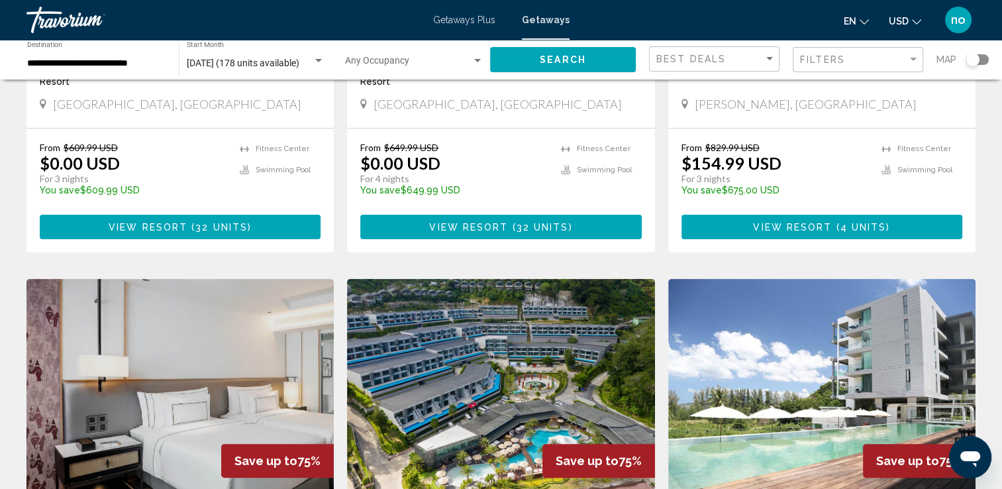
click at [470, 156] on div "From $649.99 USD $0.00 USD For 4 nights You save $649.99 USD temp" at bounding box center [453, 173] width 187 height 63
click at [473, 227] on span "View Resort" at bounding box center [468, 227] width 79 height 11
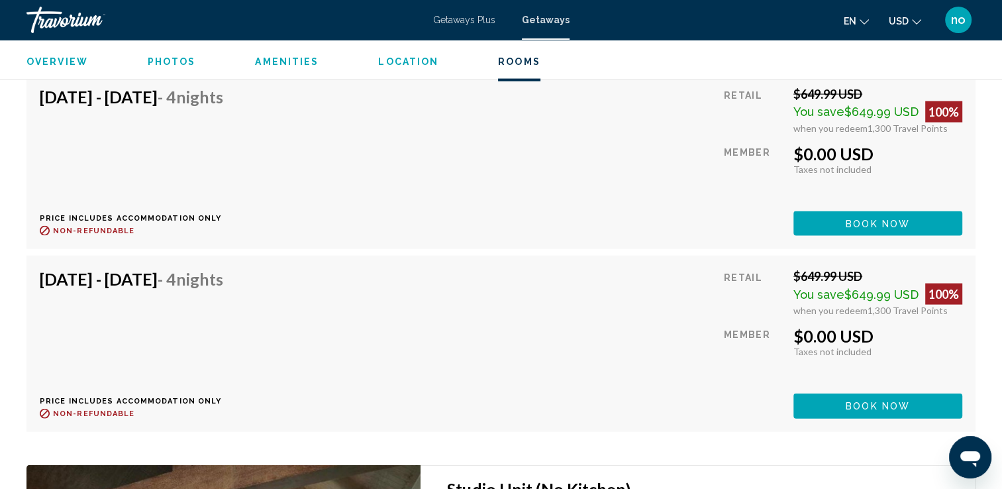
scroll to position [2681, 0]
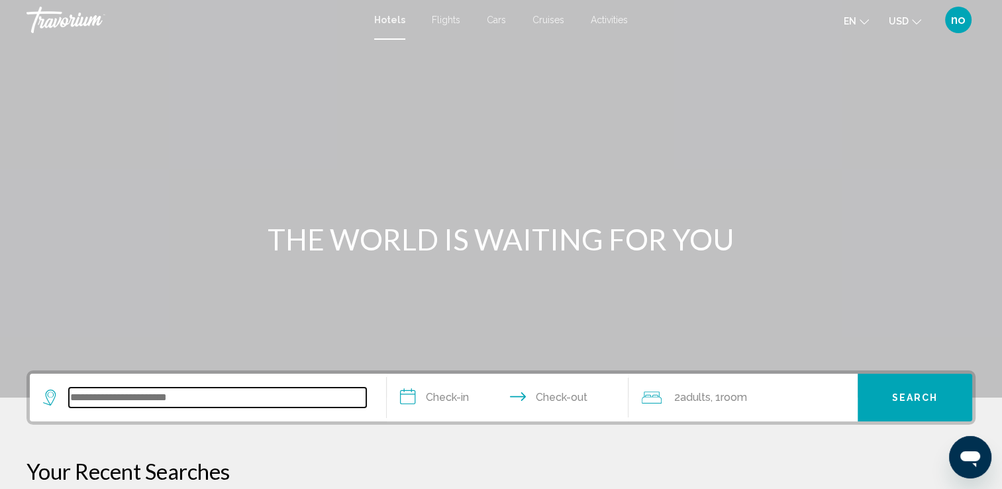
click at [198, 401] on input "Search widget" at bounding box center [217, 398] width 297 height 20
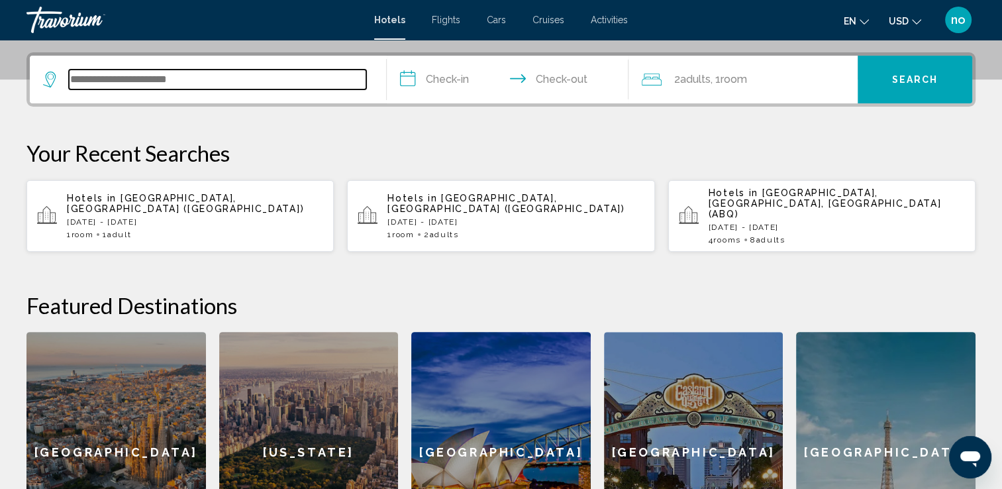
scroll to position [327, 0]
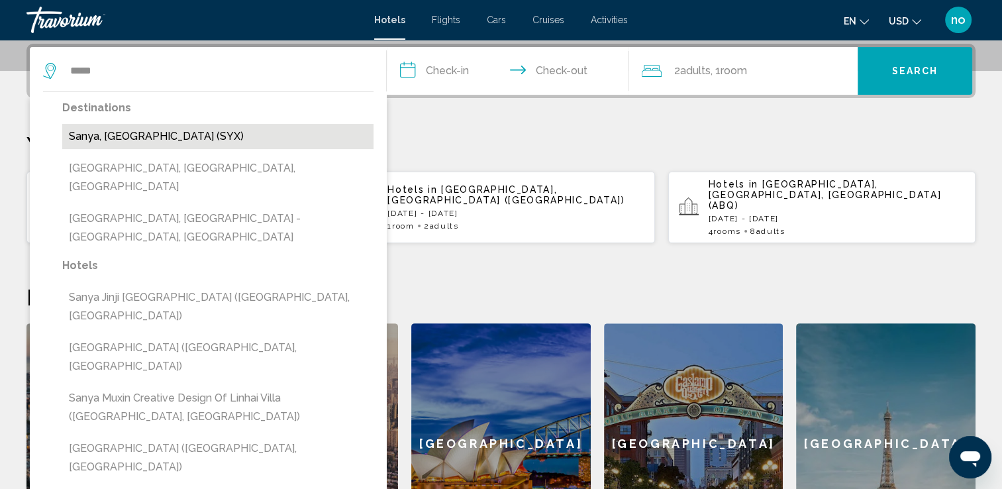
click at [166, 138] on button "Sanya, [GEOGRAPHIC_DATA] (SYX)" at bounding box center [217, 136] width 311 height 25
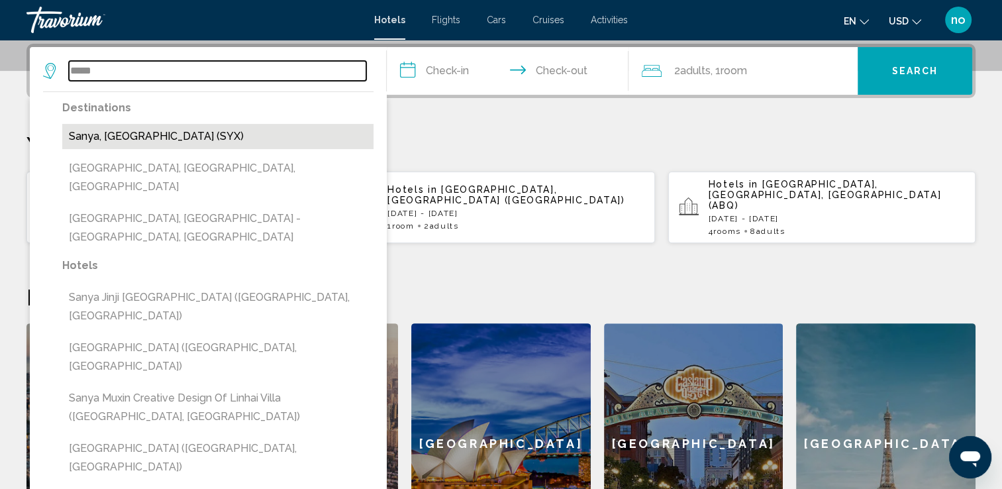
type input "**********"
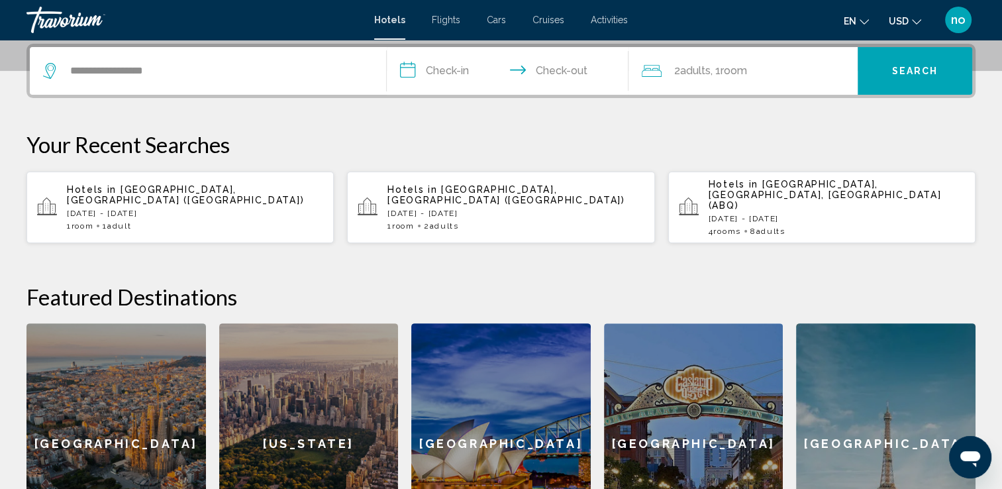
click at [450, 21] on span "Flights" at bounding box center [446, 20] width 28 height 11
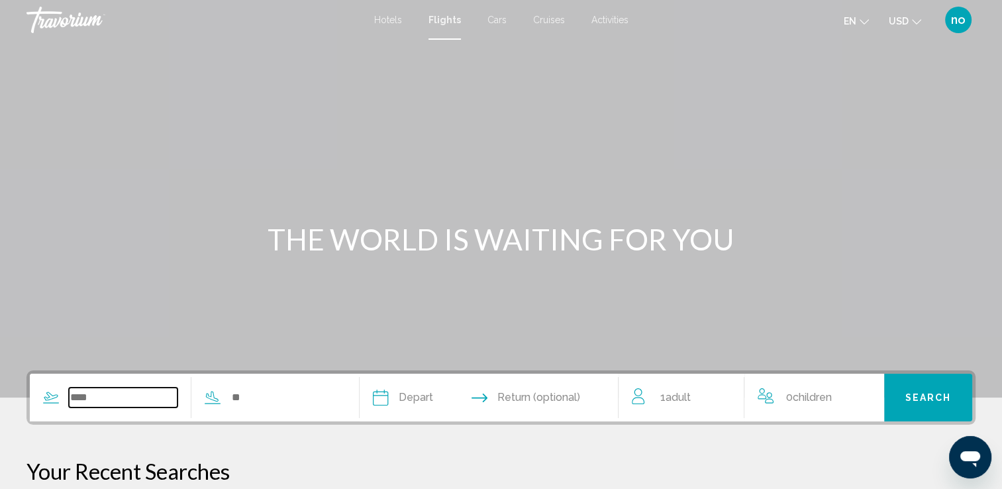
click at [158, 401] on input "Search widget" at bounding box center [123, 398] width 109 height 20
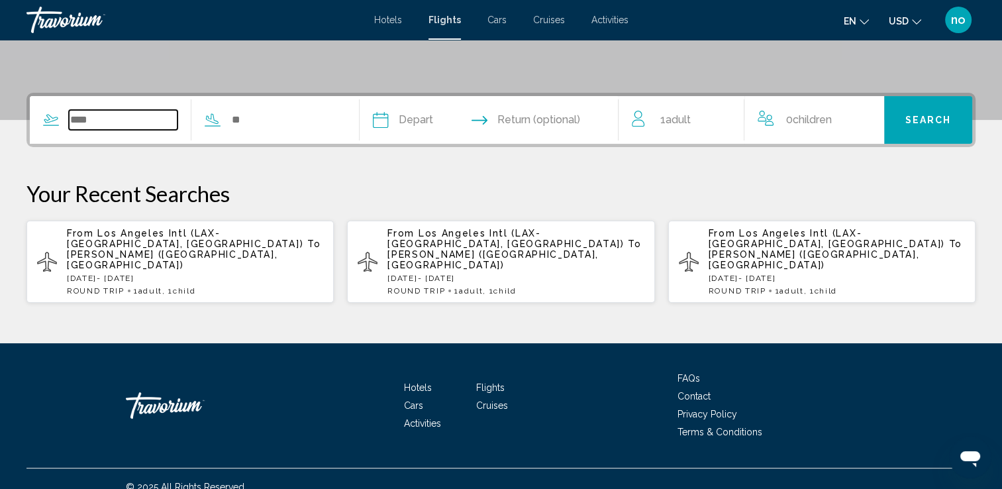
scroll to position [282, 0]
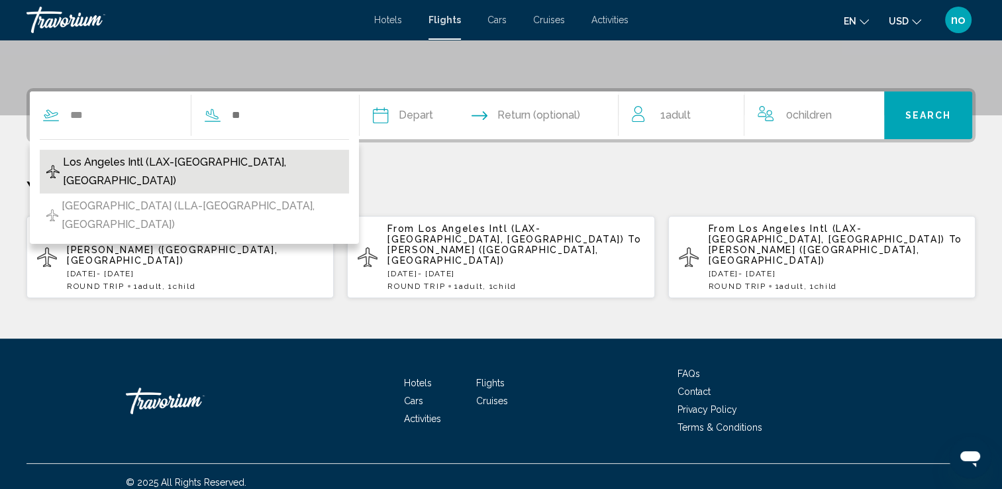
click at [162, 158] on span "Los Angeles Intl (LAX-Los Angeles, US)" at bounding box center [203, 171] width 280 height 37
type input "**********"
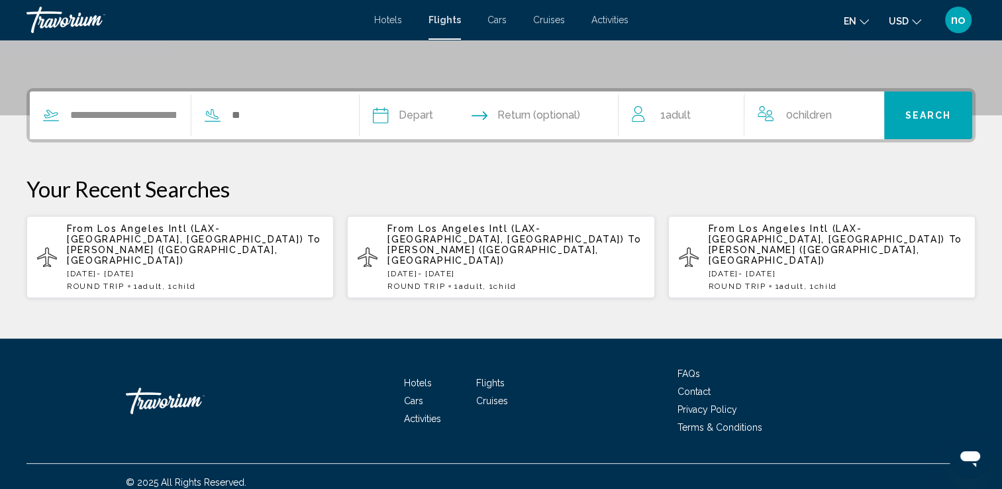
click at [334, 125] on div "**********" at bounding box center [184, 115] width 309 height 48
click at [322, 115] on input "Search widget" at bounding box center [285, 115] width 109 height 20
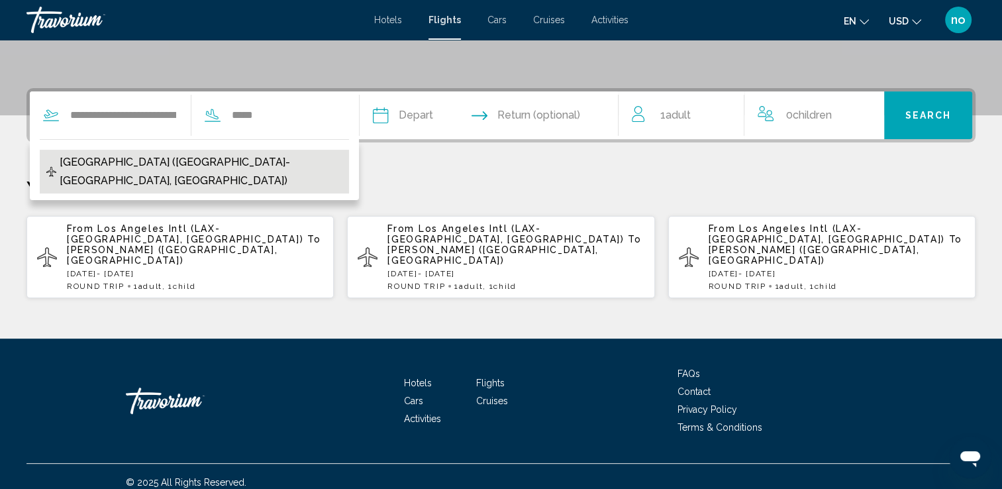
click at [254, 154] on button "Sanya Airport (SYX-Sanya, China)" at bounding box center [194, 172] width 309 height 44
type input "**********"
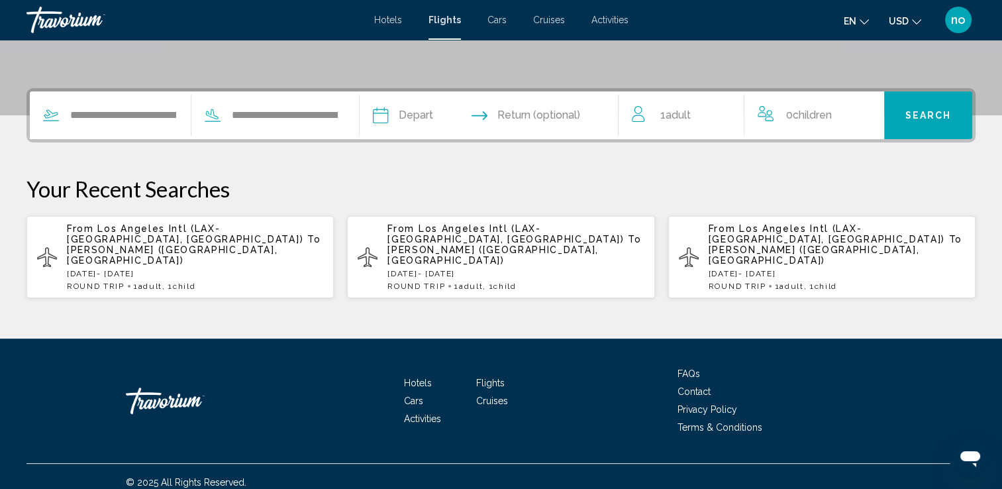
click at [403, 109] on input "Depart date" at bounding box center [434, 117] width 129 height 52
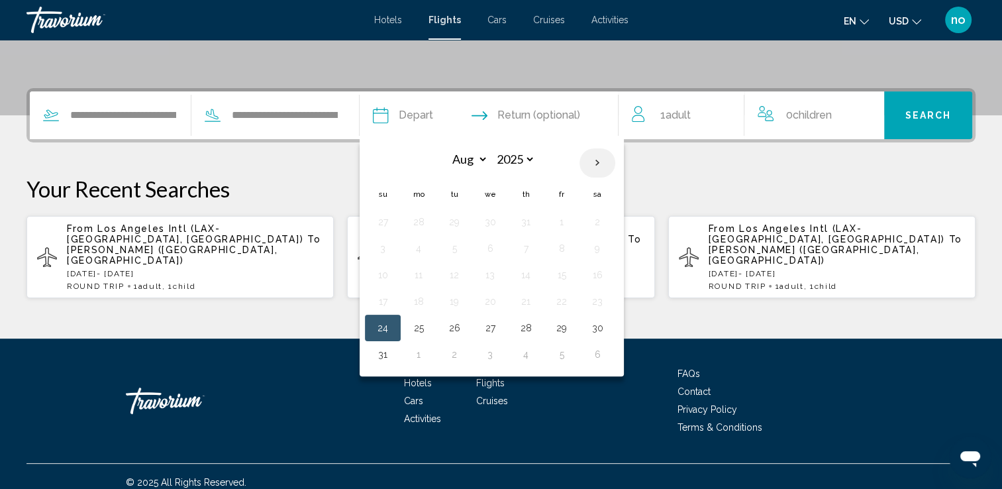
click at [615, 155] on th "Next month" at bounding box center [598, 162] width 36 height 29
select select "**"
click at [465, 304] on button "18" at bounding box center [454, 301] width 21 height 19
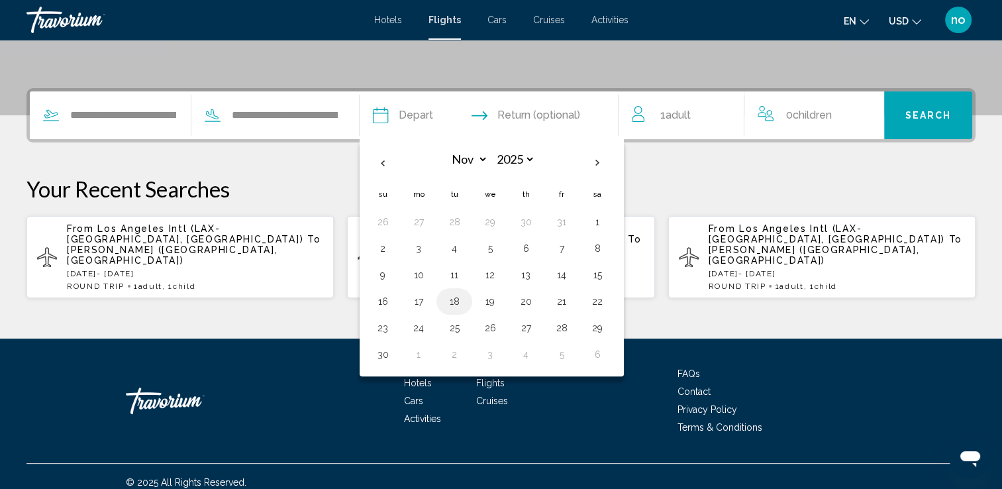
type input "**********"
select select "**"
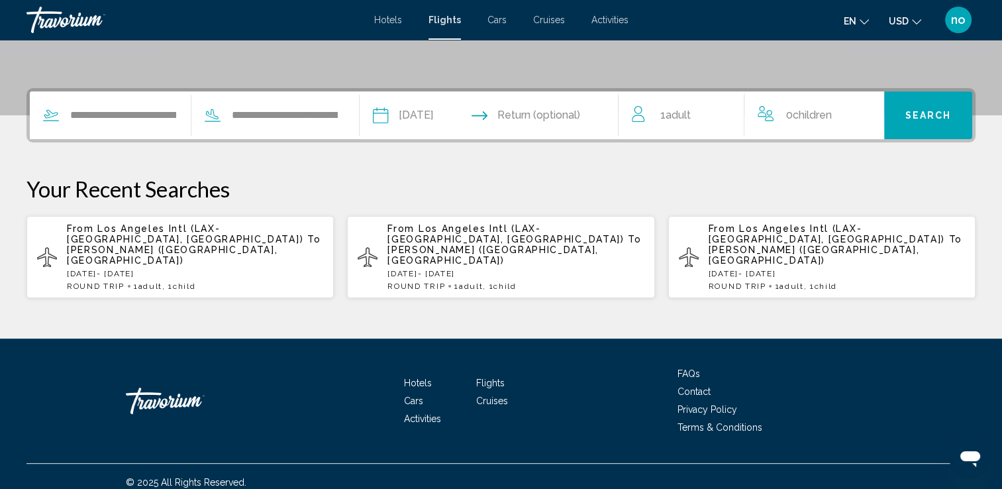
click at [574, 113] on input "Return date" at bounding box center [560, 117] width 129 height 52
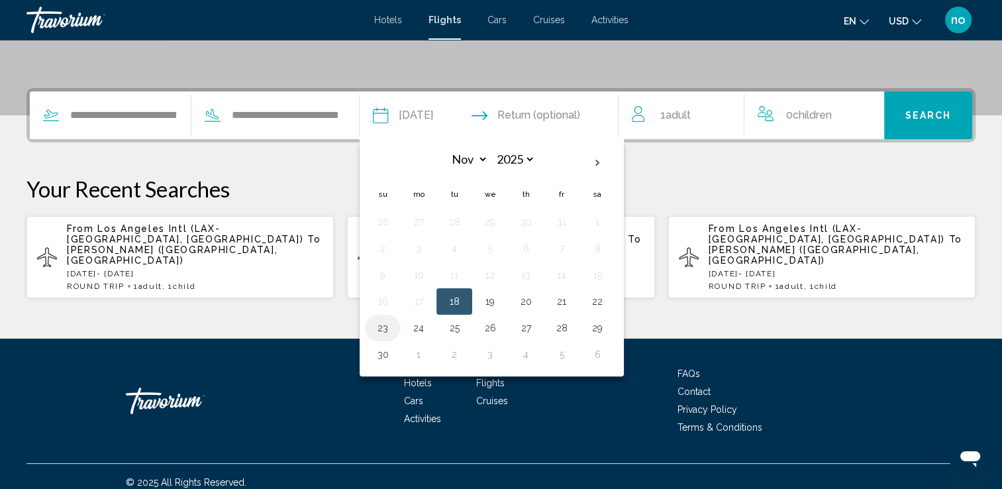
click at [394, 326] on button "23" at bounding box center [382, 328] width 21 height 19
type input "**********"
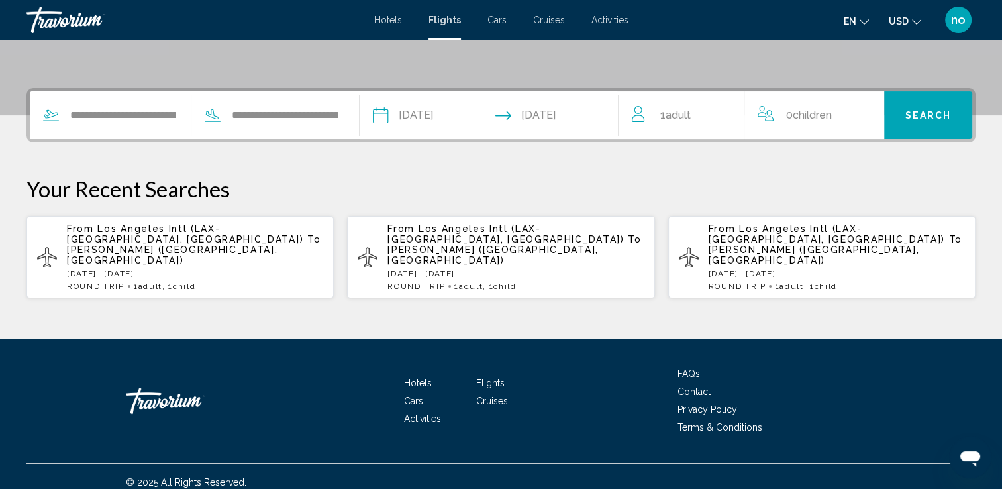
click at [728, 123] on div "1 Adult Adults" at bounding box center [688, 115] width 112 height 19
click at [726, 118] on icon "Increment adults" at bounding box center [725, 113] width 12 height 16
click at [864, 111] on icon "Increment children" at bounding box center [865, 113] width 12 height 16
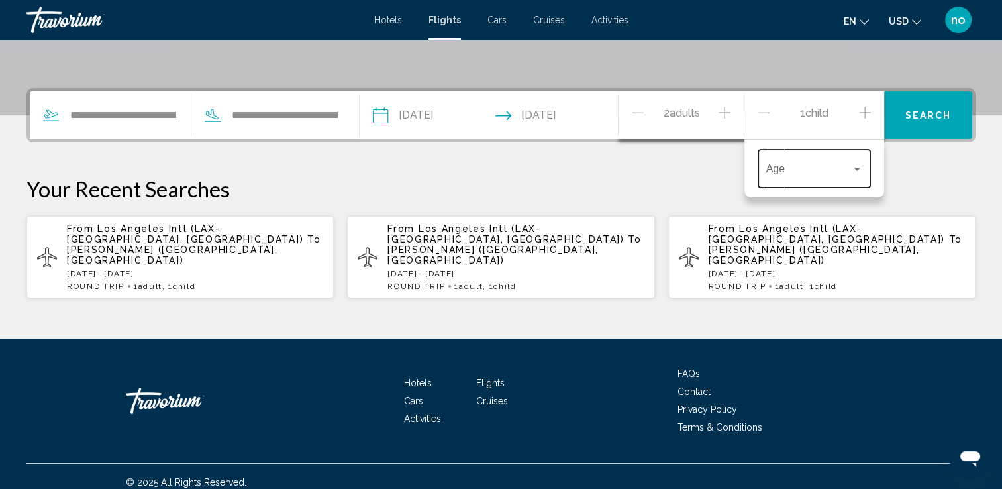
click at [865, 168] on div "Age" at bounding box center [814, 167] width 113 height 42
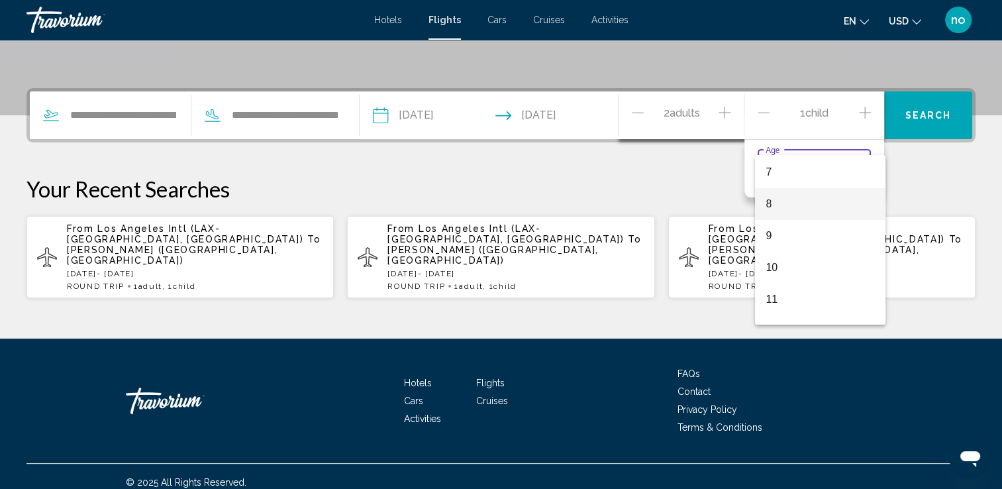
scroll to position [199, 0]
click at [786, 224] on span "8" at bounding box center [820, 227] width 109 height 32
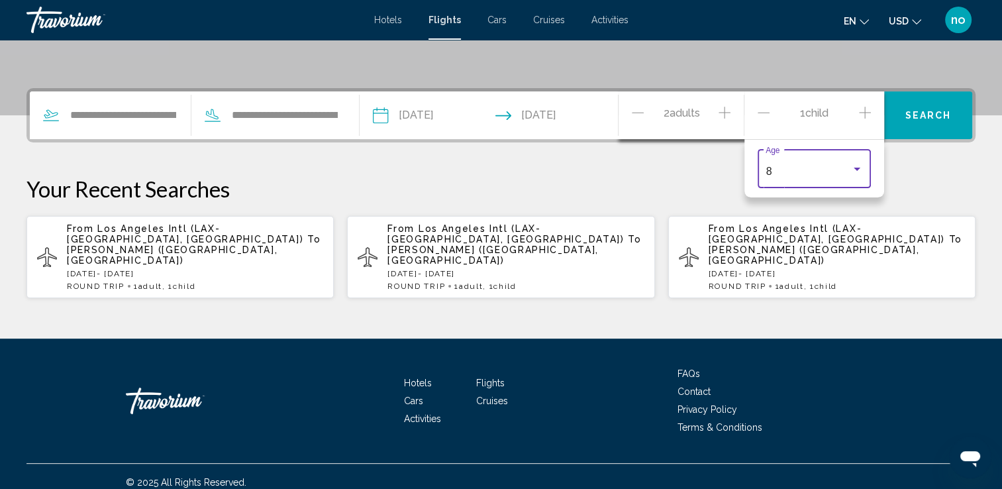
click at [902, 164] on div "**********" at bounding box center [501, 193] width 1002 height 211
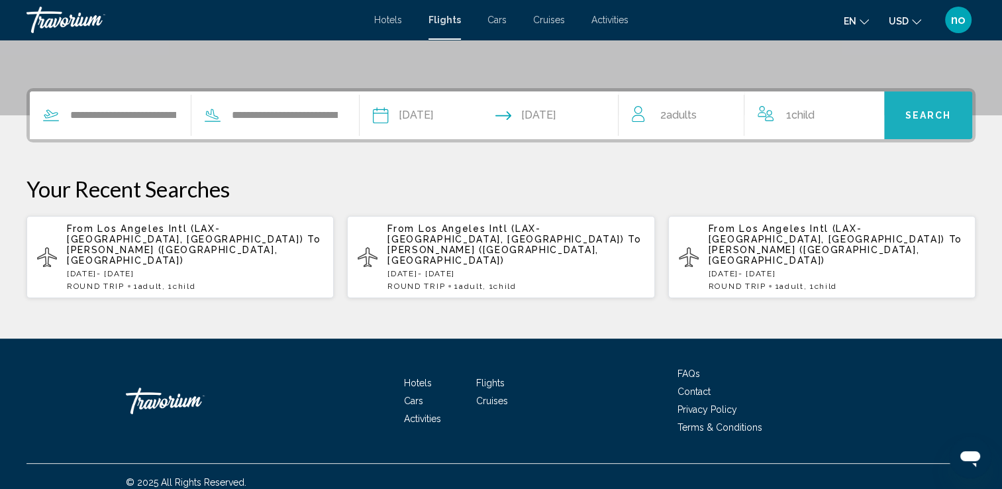
click at [906, 123] on button "Search" at bounding box center [928, 115] width 88 height 48
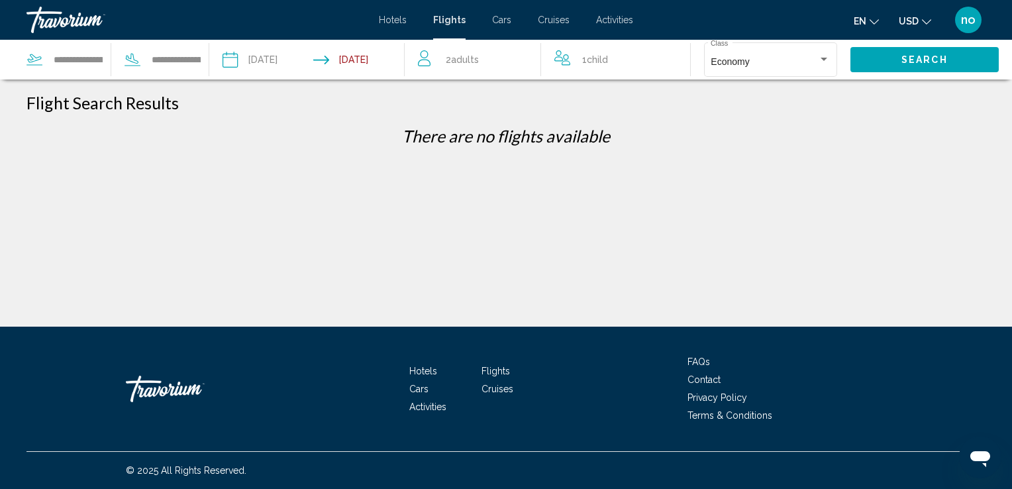
click at [235, 64] on input "Depart date: Nov 18, 2025" at bounding box center [267, 62] width 97 height 44
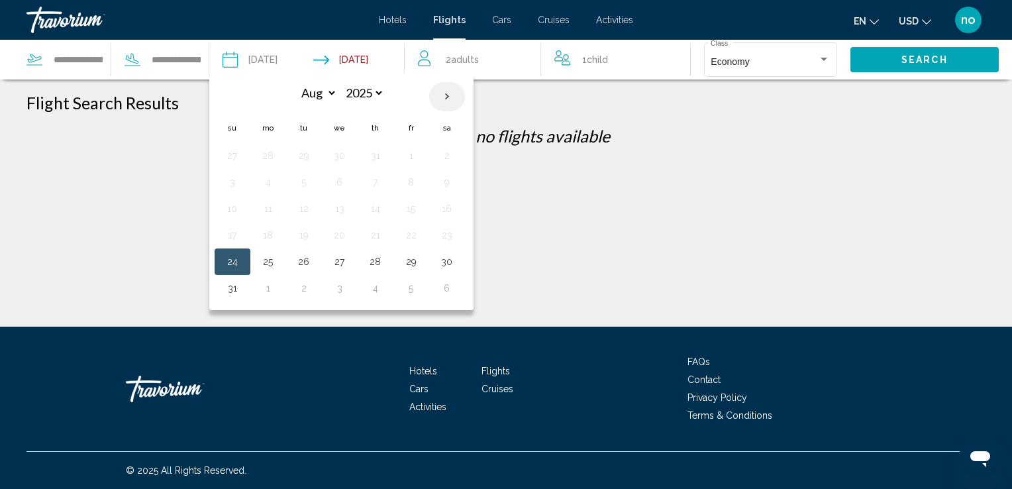
click at [451, 102] on th "Next month" at bounding box center [447, 96] width 36 height 29
click at [445, 97] on th "Next month" at bounding box center [447, 96] width 36 height 29
select select "**"
click at [268, 232] on button "17" at bounding box center [268, 235] width 21 height 19
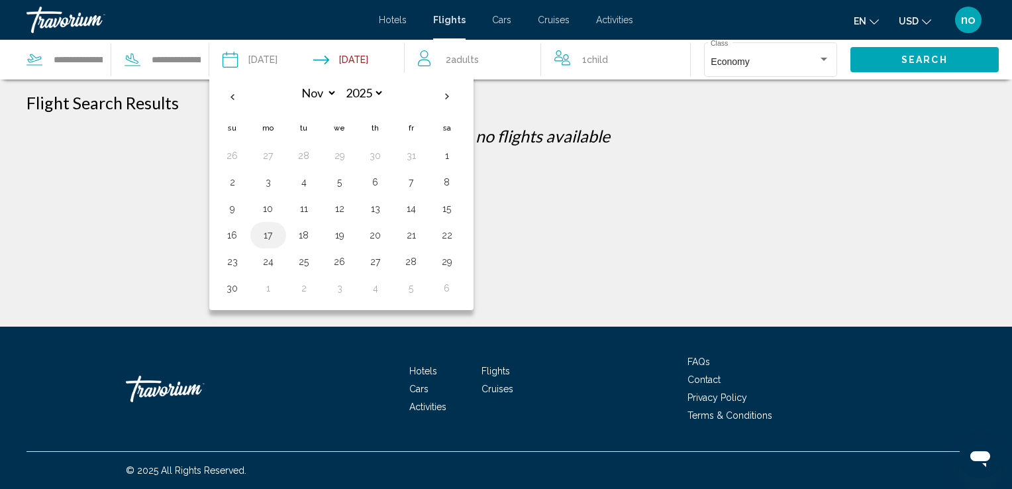
type input "**********"
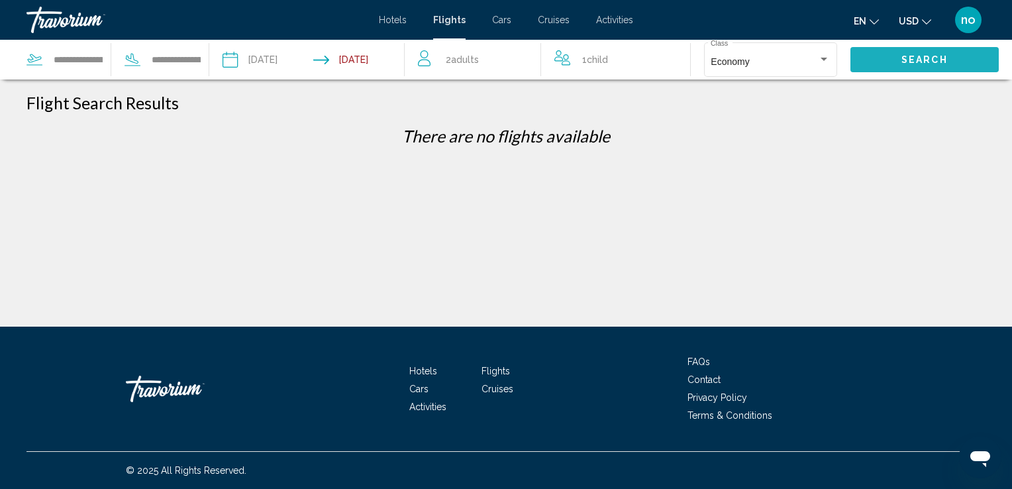
click at [933, 58] on span "Search" at bounding box center [925, 60] width 46 height 11
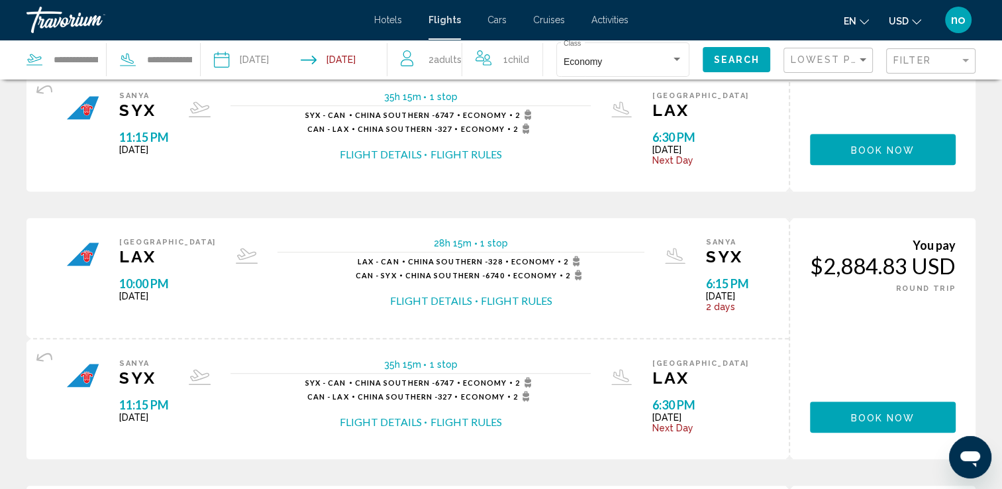
scroll to position [729, 0]
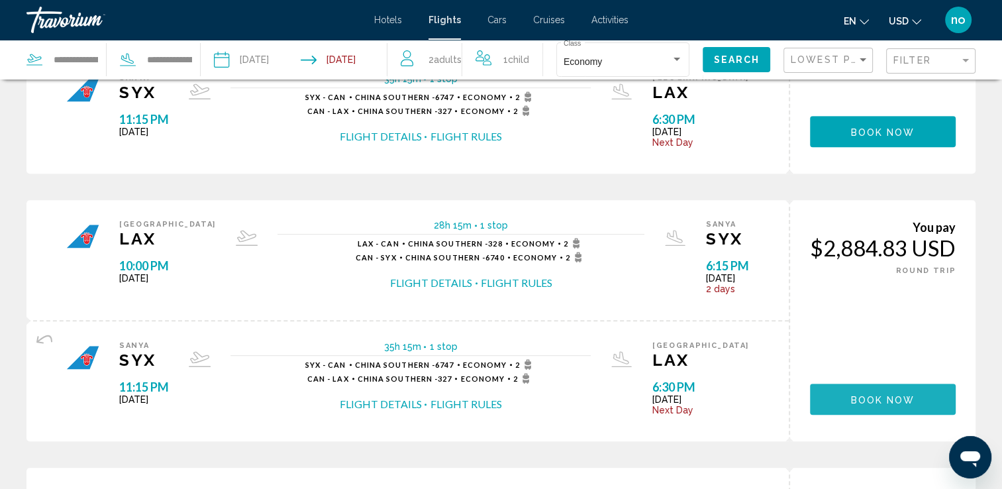
click at [896, 394] on span "Book now" at bounding box center [883, 399] width 64 height 11
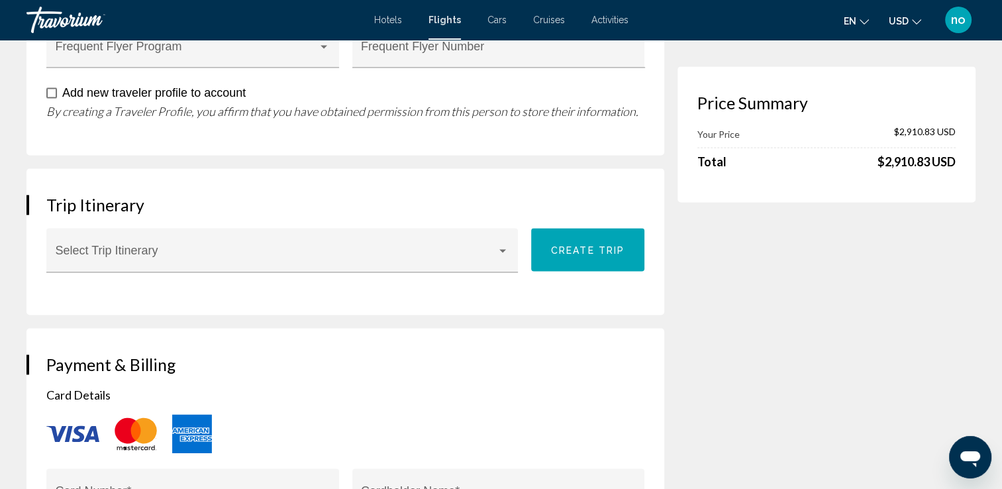
scroll to position [1988, 0]
